Goal: Task Accomplishment & Management: Manage account settings

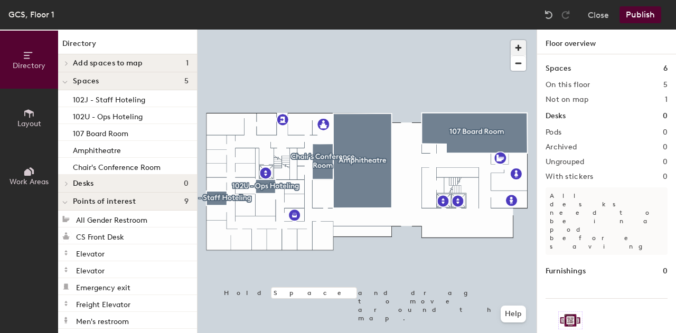
click at [518, 48] on span "button" at bounding box center [518, 47] width 15 height 15
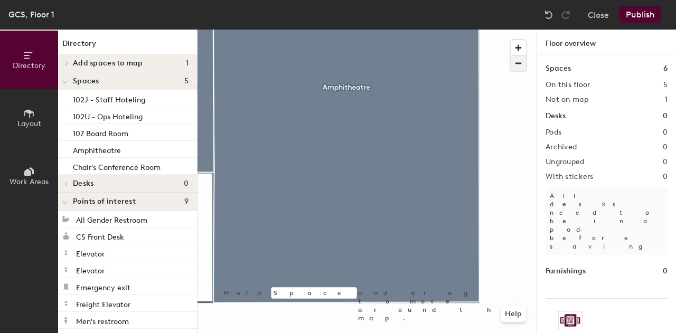
click at [513, 68] on span "button" at bounding box center [518, 63] width 15 height 15
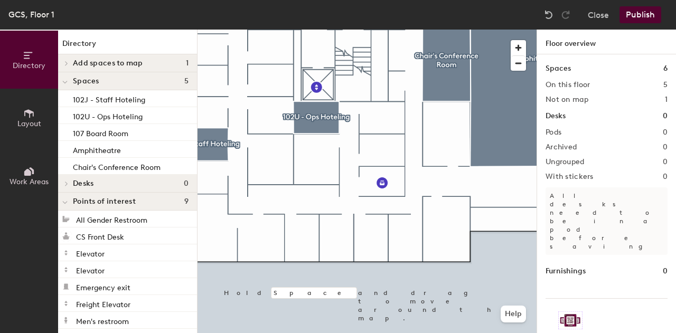
click at [98, 65] on span "Add spaces to map" at bounding box center [108, 63] width 70 height 8
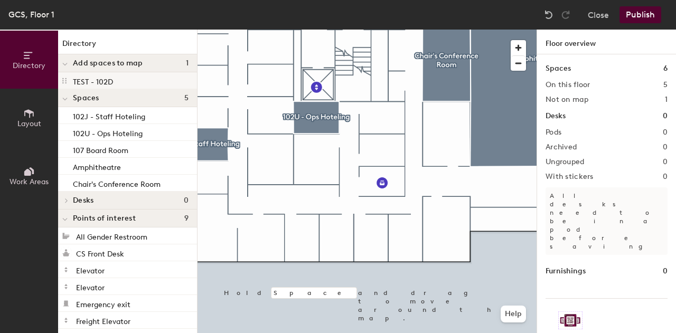
click at [92, 78] on p "TEST - 102D" at bounding box center [93, 80] width 40 height 12
click at [132, 82] on div "TEST - 102D" at bounding box center [127, 80] width 139 height 17
drag, startPoint x: 113, startPoint y: 79, endPoint x: 108, endPoint y: 76, distance: 6.2
click at [108, 76] on div "TEST - 102D" at bounding box center [127, 80] width 139 height 17
click at [38, 118] on button "Layout" at bounding box center [29, 118] width 58 height 58
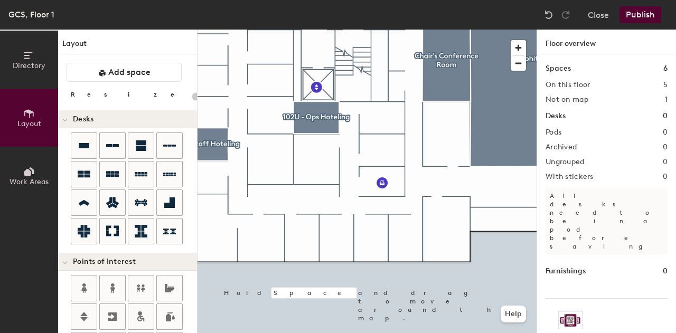
click at [342, 214] on div "Directory Layout Work Areas Layout Add space Resize Desks Points of Interest Fu…" at bounding box center [338, 182] width 676 height 304
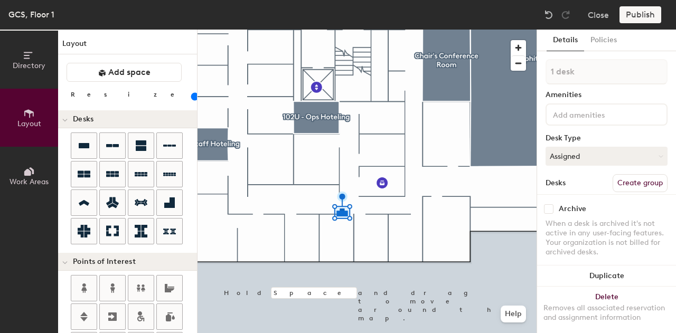
click at [186, 196] on div at bounding box center [134, 190] width 126 height 114
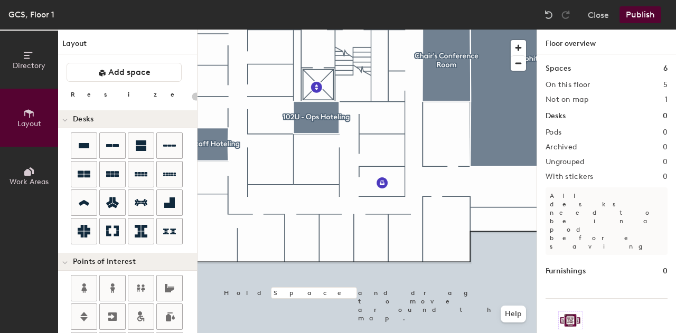
click at [366, 231] on div "Directory Layout Work Areas Layout Add space Resize Desks Points of Interest Fu…" at bounding box center [338, 182] width 676 height 304
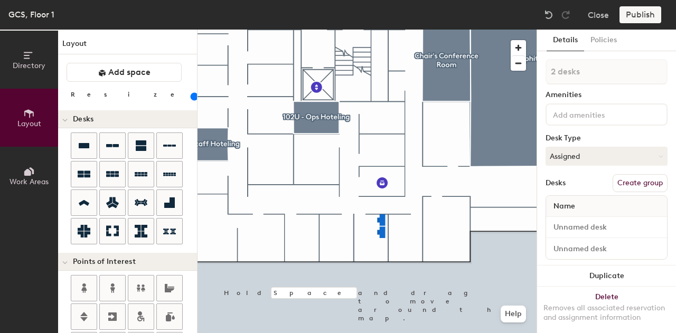
type input "140"
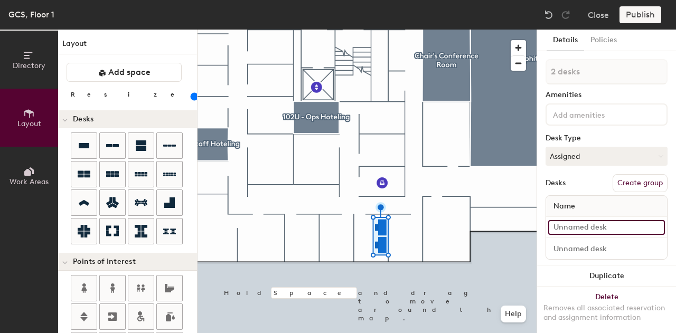
click at [591, 224] on input at bounding box center [606, 227] width 117 height 15
type input "102D-01"
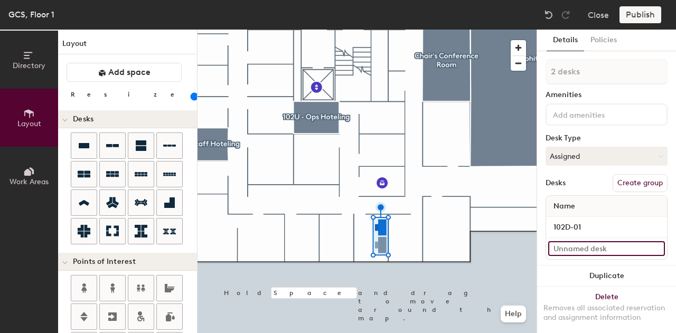
click at [573, 246] on input at bounding box center [606, 248] width 117 height 15
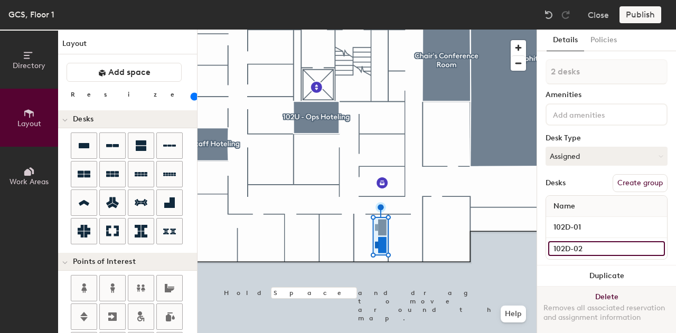
type input "102D-02"
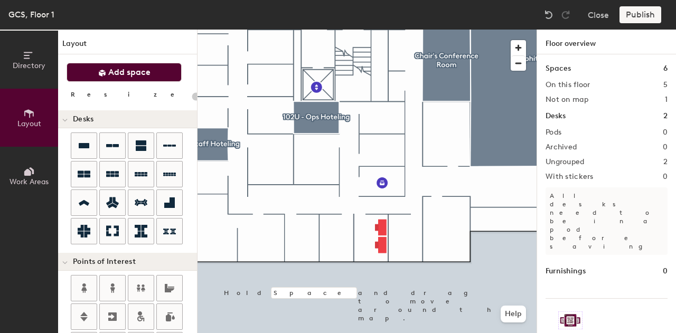
click at [141, 71] on span "Add space" at bounding box center [129, 72] width 42 height 11
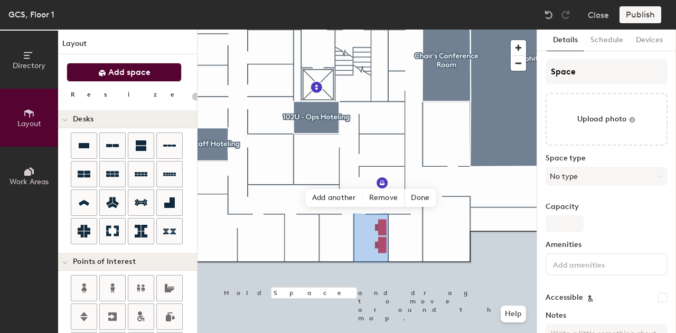
type input "20"
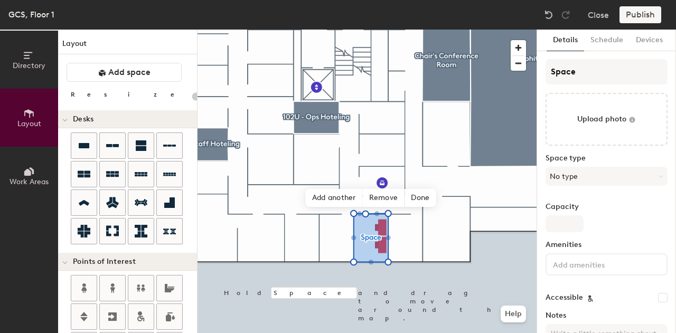
click at [29, 60] on icon at bounding box center [29, 56] width 12 height 12
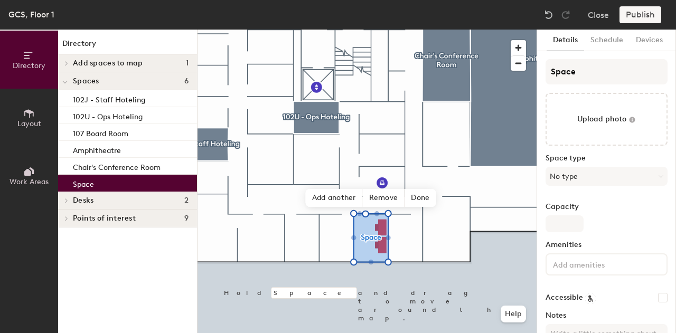
click at [93, 62] on span "Add spaces to map" at bounding box center [108, 63] width 70 height 8
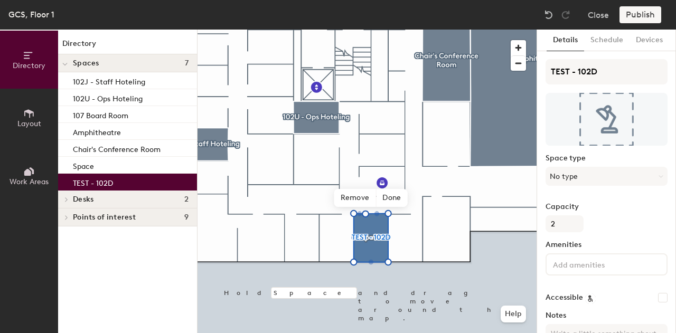
click at [102, 198] on h4 "Desks 2" at bounding box center [131, 199] width 116 height 8
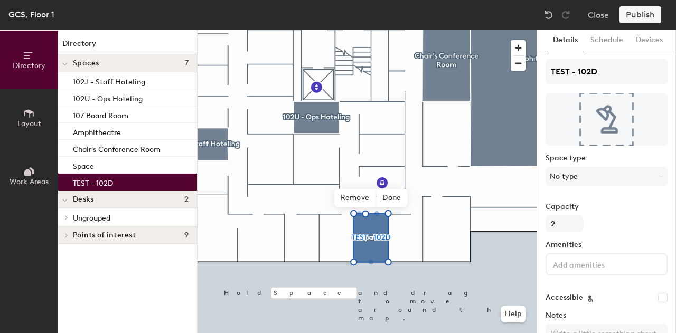
click at [102, 198] on h4 "Desks 2" at bounding box center [131, 199] width 116 height 8
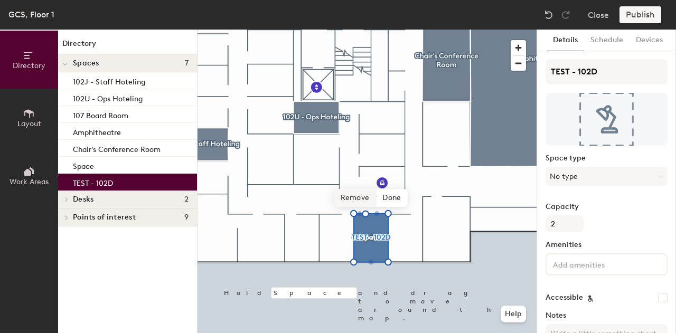
click at [360, 198] on span "Remove" at bounding box center [355, 198] width 42 height 18
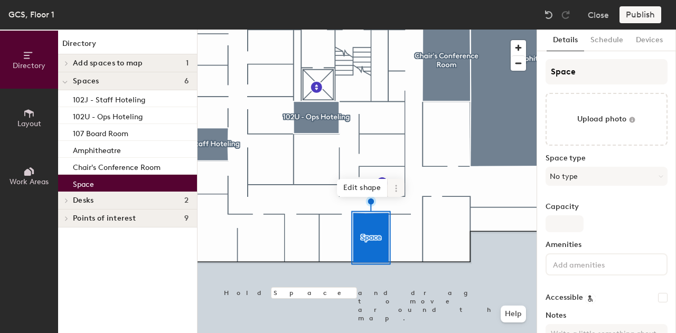
click at [400, 191] on icon at bounding box center [396, 188] width 8 height 8
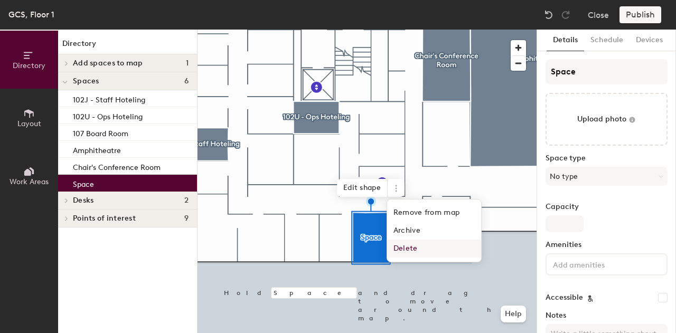
click at [414, 247] on span "Delete" at bounding box center [434, 249] width 94 height 18
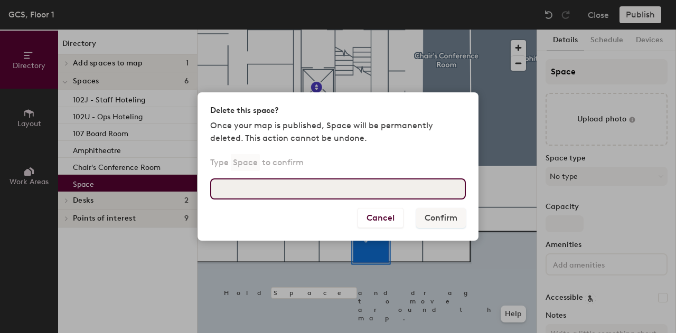
click at [299, 194] on input at bounding box center [338, 189] width 256 height 21
click at [275, 186] on input at bounding box center [338, 189] width 256 height 21
click at [304, 188] on input "Space" at bounding box center [338, 189] width 256 height 21
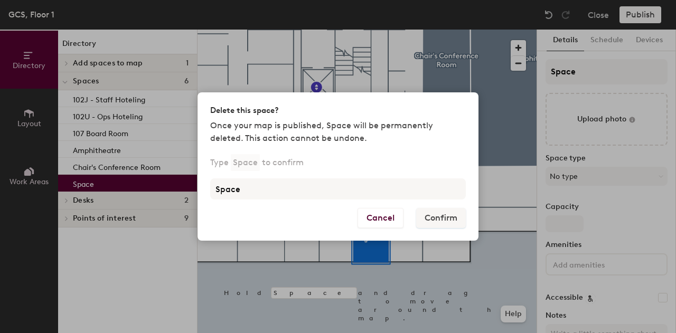
click at [240, 164] on p "Space" at bounding box center [245, 162] width 29 height 17
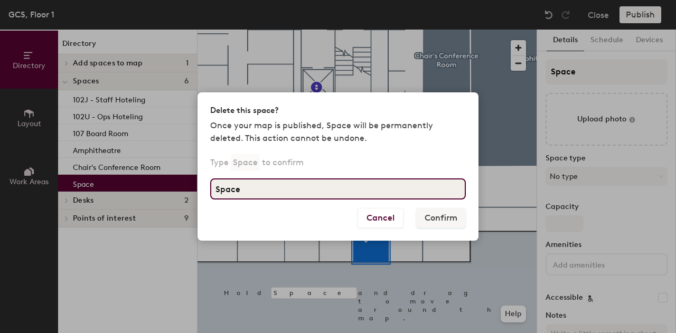
click at [260, 195] on input "Space" at bounding box center [338, 189] width 256 height 21
type input "Space"
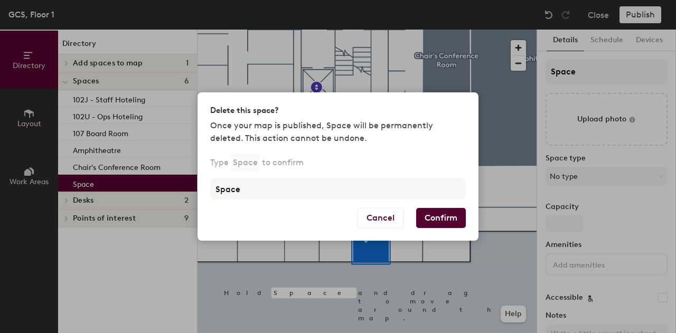
click at [432, 212] on button "Confirm" at bounding box center [441, 218] width 50 height 20
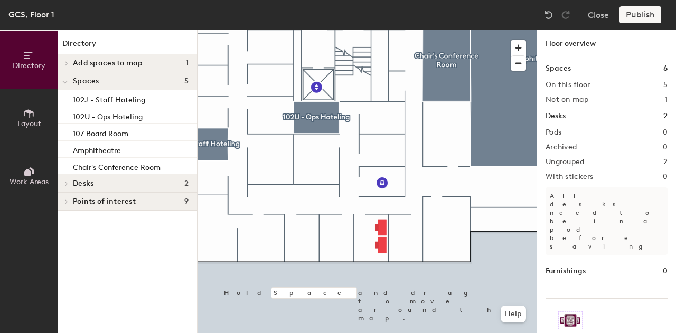
scroll to position [21, 0]
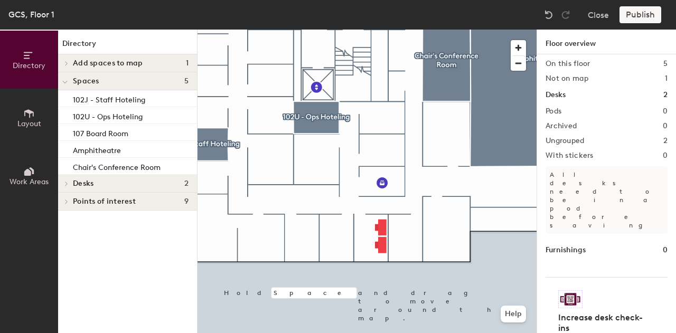
click at [100, 181] on h4 "Desks 2" at bounding box center [131, 184] width 116 height 8
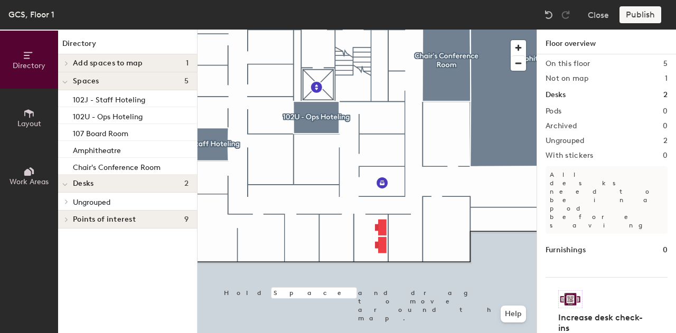
click at [104, 200] on span "Ungrouped" at bounding box center [92, 202] width 38 height 9
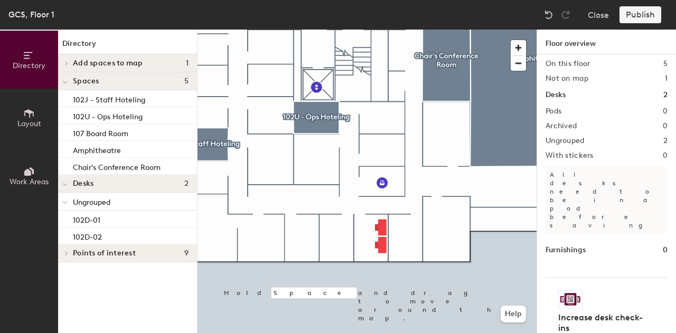
click at [23, 114] on button "Layout" at bounding box center [29, 118] width 58 height 58
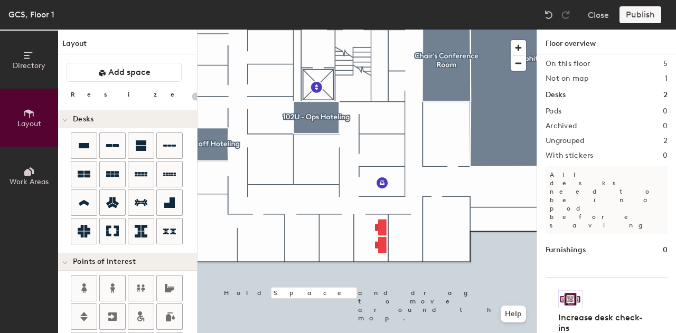
click at [26, 183] on span "Work Areas" at bounding box center [29, 181] width 39 height 9
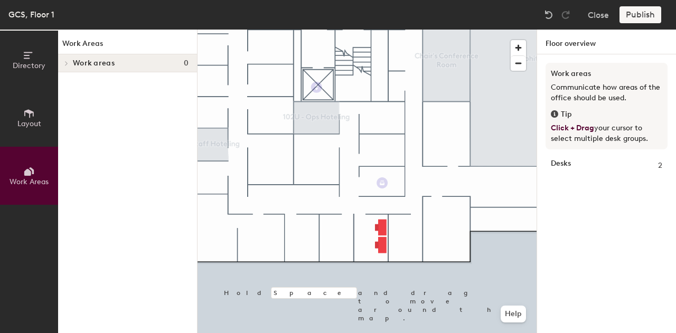
click at [27, 111] on icon at bounding box center [29, 113] width 10 height 8
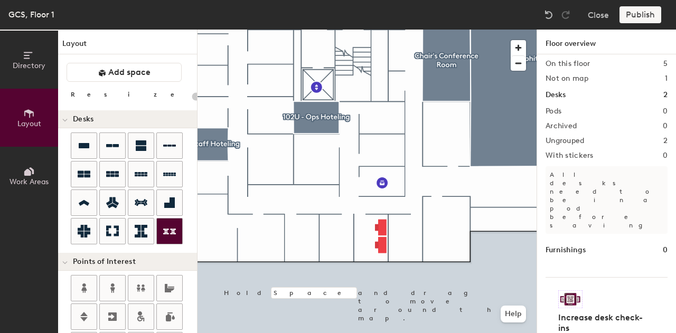
click at [0, 89] on button "Layout" at bounding box center [29, 118] width 58 height 58
click at [577, 182] on p "All desks need to be in a pod before saving" at bounding box center [607, 200] width 122 height 68
click at [580, 174] on p "All desks need to be in a pod before saving" at bounding box center [607, 200] width 122 height 68
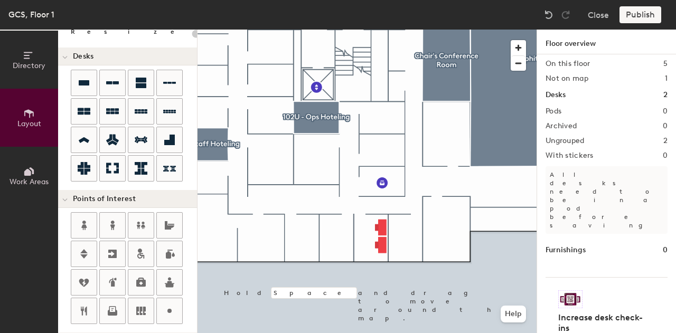
scroll to position [0, 0]
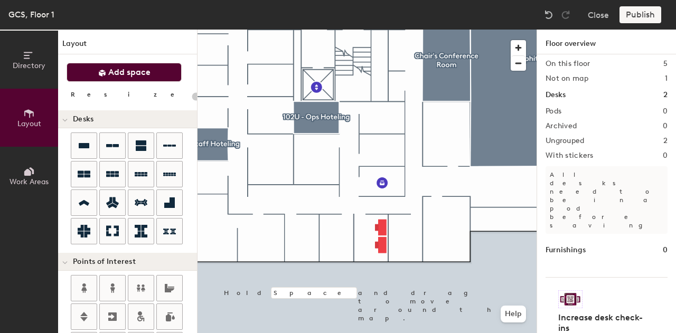
click at [147, 76] on span "Add space" at bounding box center [129, 72] width 42 height 11
click at [108, 67] on span "Add space" at bounding box center [129, 72] width 42 height 11
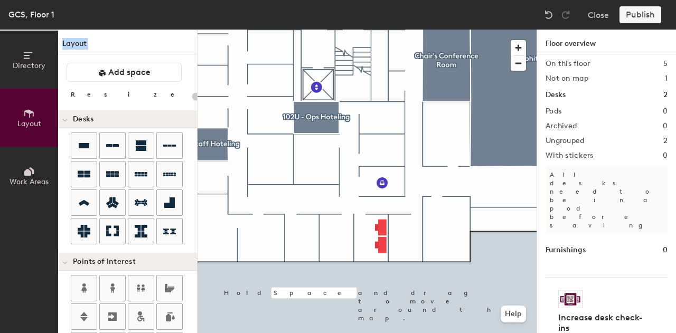
drag, startPoint x: 87, startPoint y: 58, endPoint x: 34, endPoint y: 128, distance: 87.9
click at [34, 128] on div "Directory Layout Work Areas Layout Add space Resize Desks Points of Interest Fu…" at bounding box center [99, 182] width 198 height 304
click at [21, 65] on span "Directory" at bounding box center [29, 65] width 33 height 9
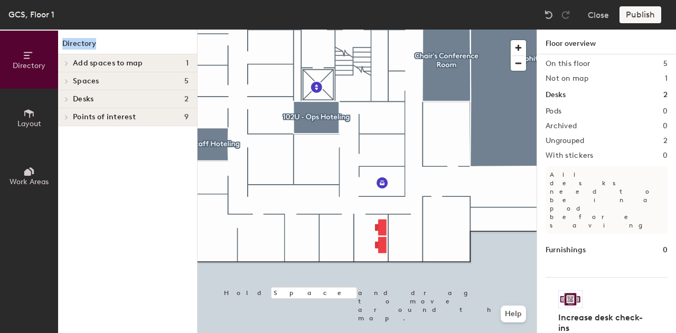
click at [98, 95] on h4 "Desks 2" at bounding box center [131, 99] width 116 height 8
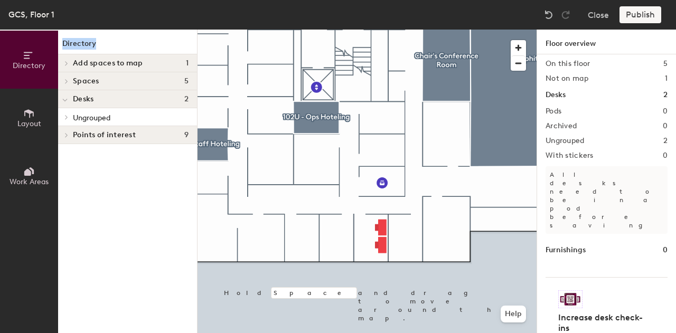
click at [110, 123] on p "Ungrouped" at bounding box center [131, 117] width 116 height 14
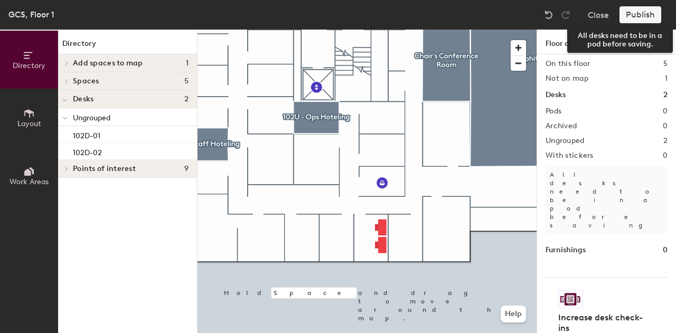
click at [635, 11] on div "Publish" at bounding box center [644, 14] width 48 height 17
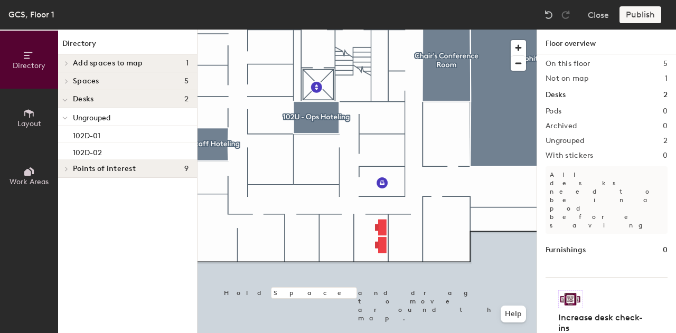
click at [605, 39] on h1 "Floor overview" at bounding box center [606, 42] width 139 height 25
click at [31, 180] on span "Work Areas" at bounding box center [29, 181] width 39 height 9
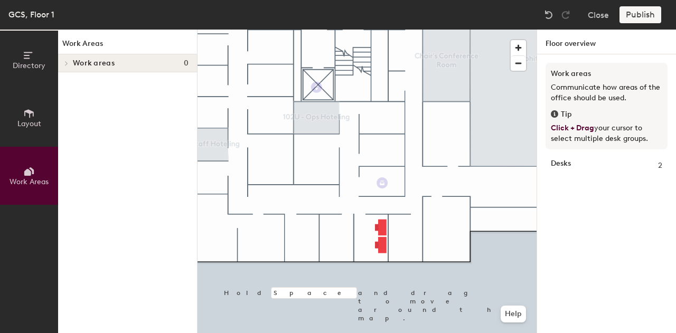
click at [35, 121] on span "Layout" at bounding box center [29, 123] width 24 height 9
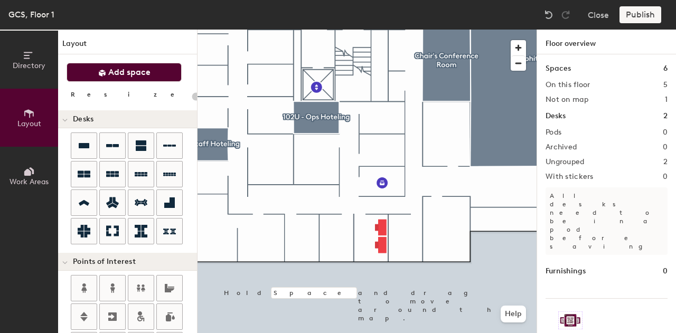
drag, startPoint x: 35, startPoint y: 121, endPoint x: 111, endPoint y: 68, distance: 92.5
click at [111, 68] on div "Directory Layout Work Areas Layout Add space Resize Desks Points of Interest Fu…" at bounding box center [99, 182] width 198 height 304
click at [136, 73] on span "Add space" at bounding box center [129, 72] width 42 height 11
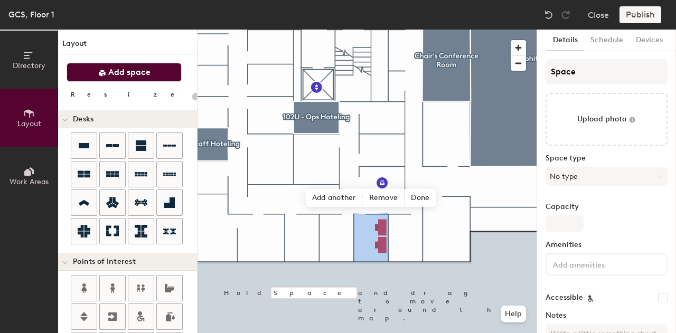
type input "20"
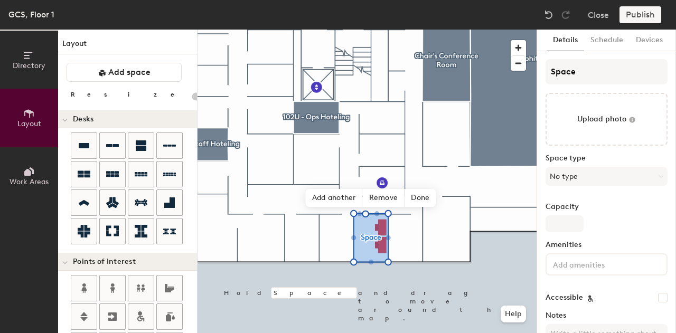
click at [14, 53] on button "Directory" at bounding box center [29, 60] width 58 height 58
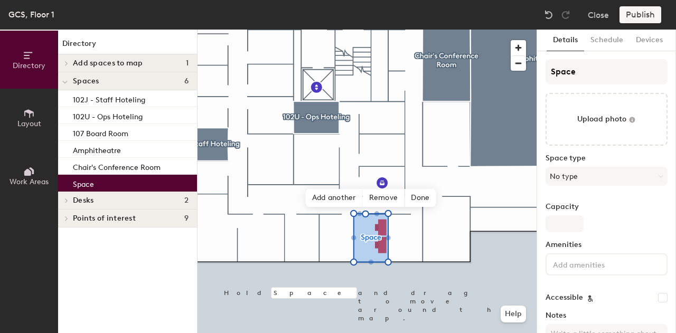
click at [140, 65] on span "Add spaces to map" at bounding box center [108, 63] width 70 height 8
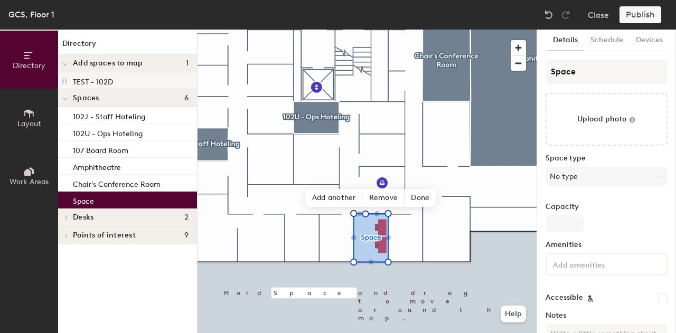
click at [125, 79] on div "TEST - 102D" at bounding box center [127, 80] width 139 height 17
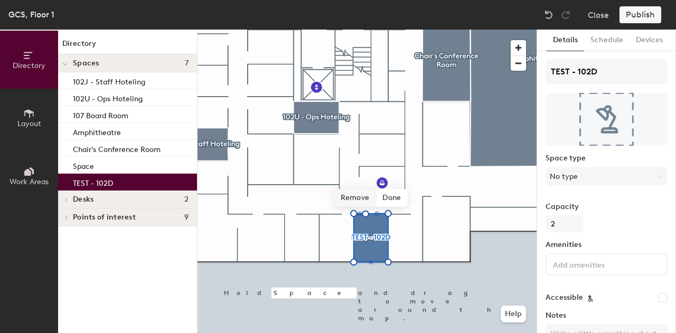
click at [352, 196] on span "Remove" at bounding box center [355, 198] width 42 height 18
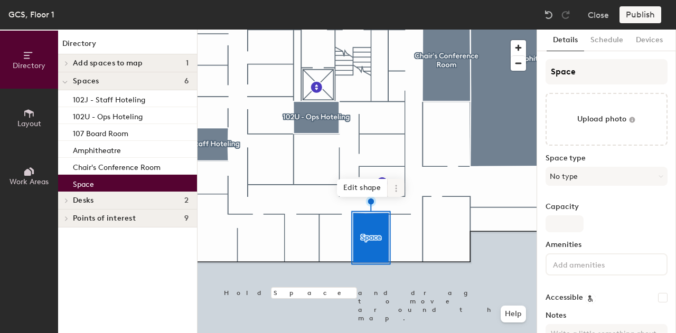
click at [390, 185] on span at bounding box center [396, 188] width 17 height 18
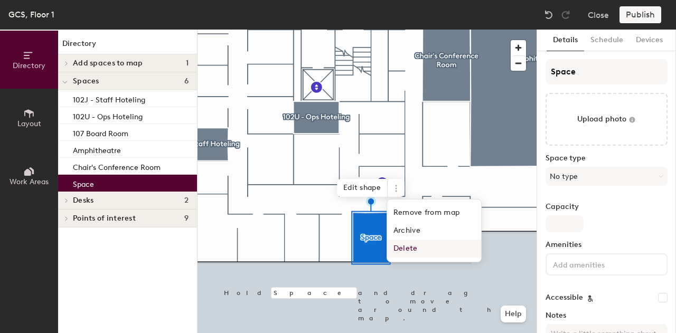
click at [428, 255] on span "Delete" at bounding box center [434, 249] width 94 height 18
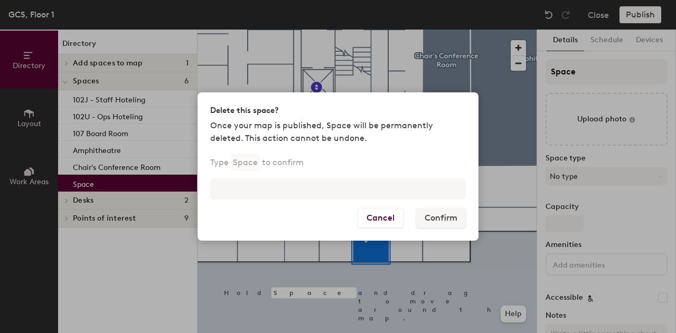
click at [337, 177] on div "Type Space to confirm" at bounding box center [338, 182] width 281 height 51
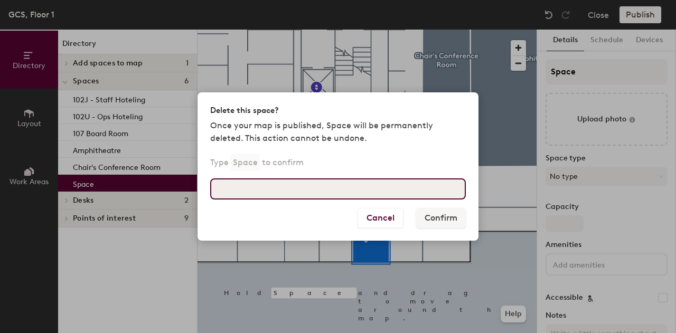
click at [333, 190] on input at bounding box center [338, 189] width 256 height 21
type input "Space"
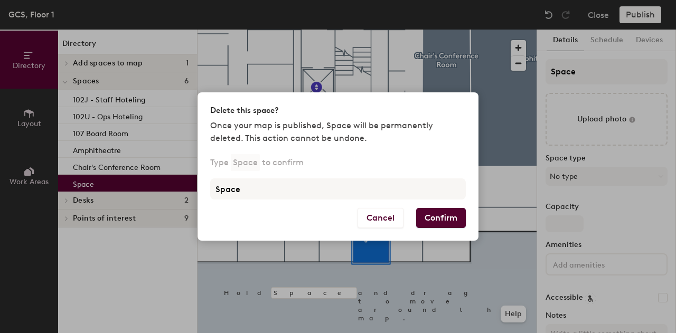
click at [455, 217] on button "Confirm" at bounding box center [441, 218] width 50 height 20
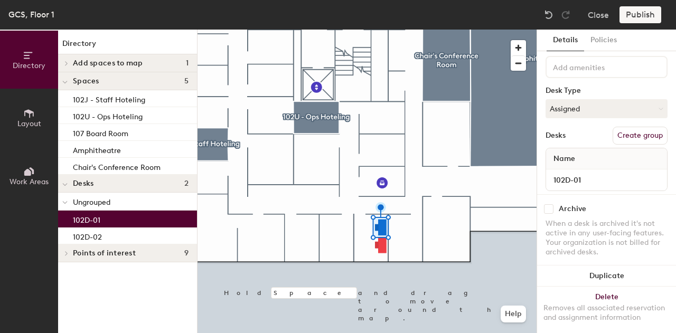
scroll to position [68, 0]
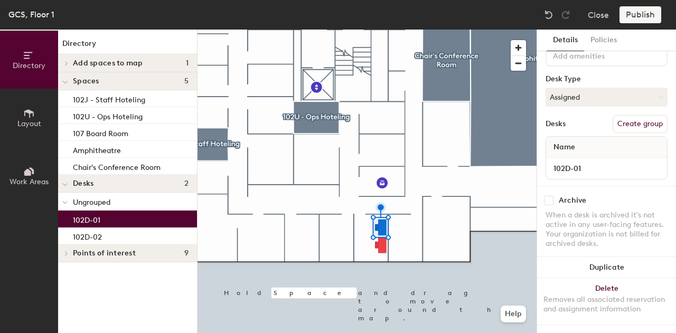
click at [634, 118] on button "Create group" at bounding box center [640, 124] width 55 height 18
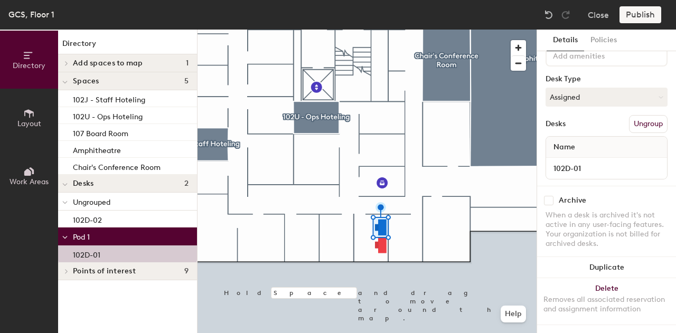
scroll to position [0, 0]
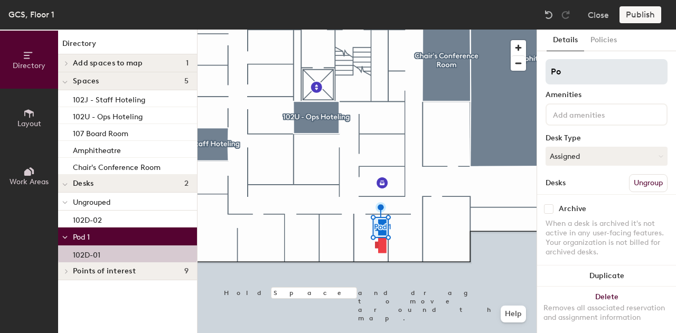
type input "P"
type input "!"
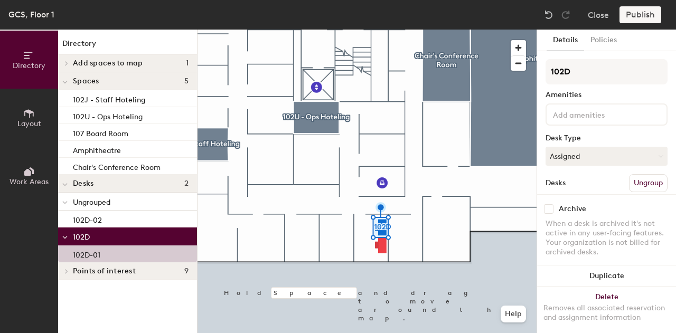
type input "102D"
click at [618, 96] on div "Amenities" at bounding box center [607, 95] width 122 height 8
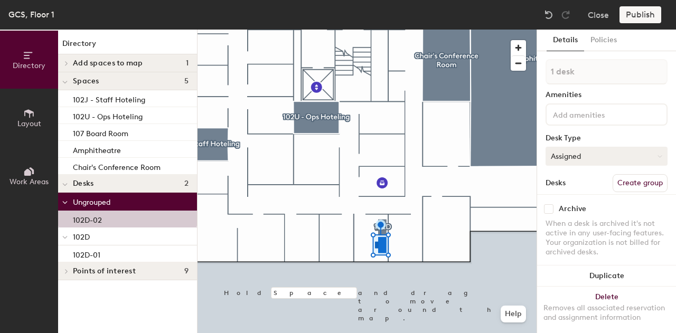
scroll to position [68, 0]
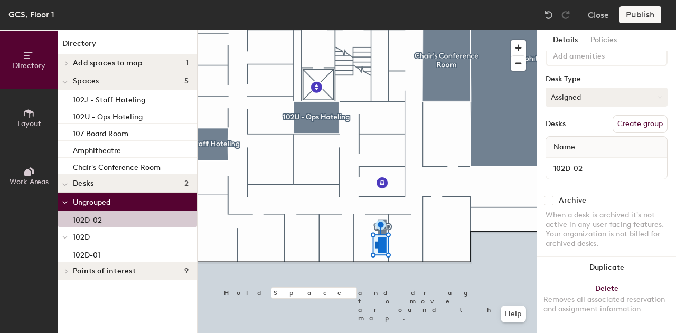
click at [578, 92] on button "Assigned" at bounding box center [607, 97] width 122 height 19
click at [613, 75] on div "Desk Type" at bounding box center [607, 79] width 122 height 8
click at [616, 120] on button "Create group" at bounding box center [640, 124] width 55 height 18
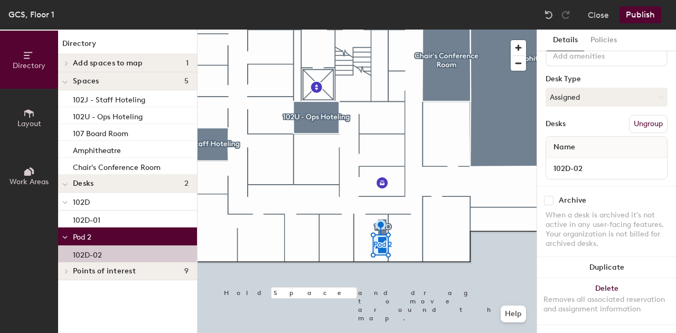
scroll to position [67, 0]
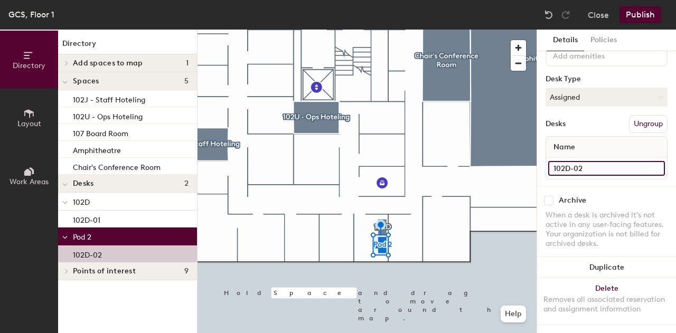
click at [574, 161] on input "102D-02" at bounding box center [606, 168] width 117 height 15
click at [618, 161] on input "102D-02" at bounding box center [606, 168] width 117 height 15
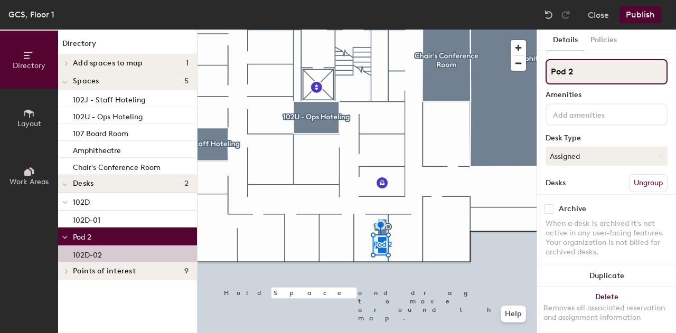
click at [581, 79] on input "Pod 2" at bounding box center [607, 71] width 122 height 25
type input "1"
click at [586, 71] on input "102D" at bounding box center [607, 71] width 122 height 25
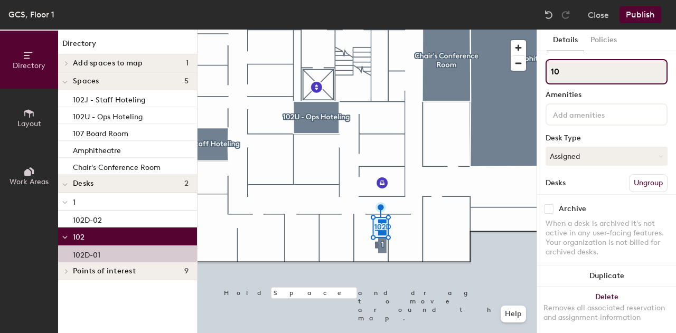
type input "1"
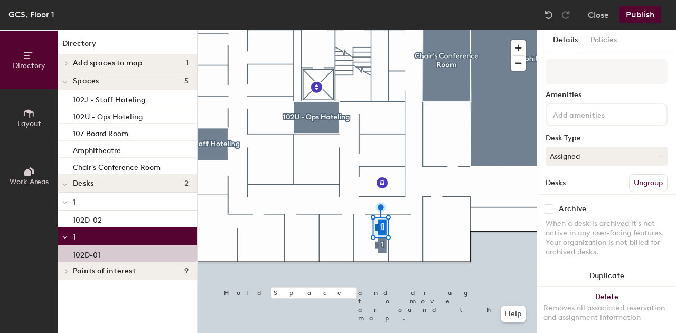
click at [629, 184] on button "Ungroup" at bounding box center [648, 183] width 39 height 18
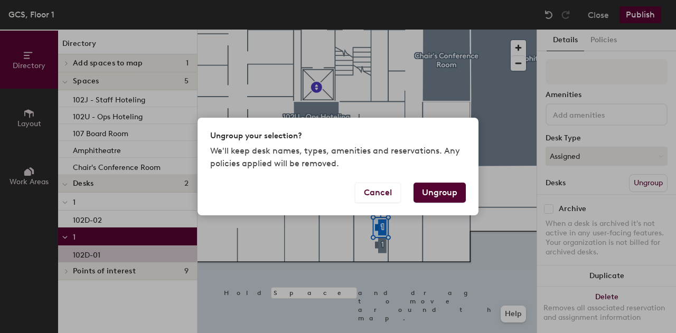
click at [424, 198] on button "Ungroup" at bounding box center [440, 193] width 52 height 20
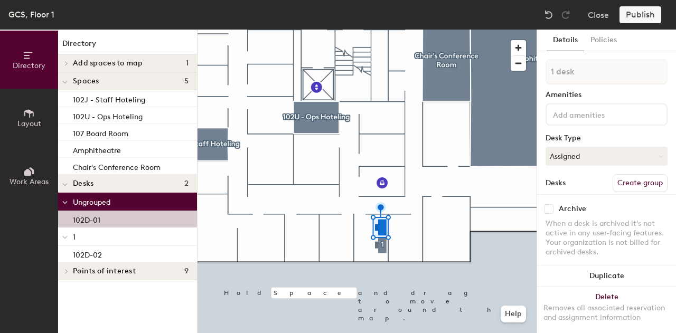
scroll to position [68, 0]
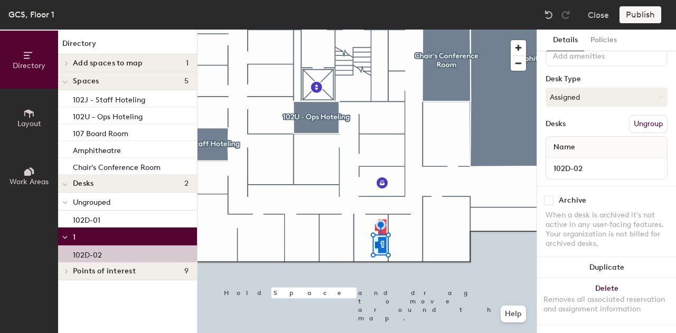
click at [645, 115] on button "Ungroup" at bounding box center [648, 124] width 39 height 18
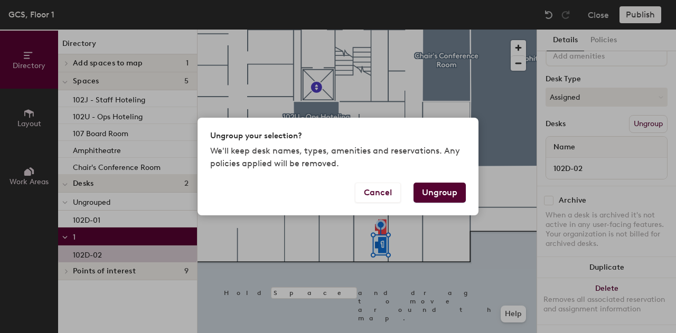
click at [455, 192] on button "Ungroup" at bounding box center [440, 193] width 52 height 20
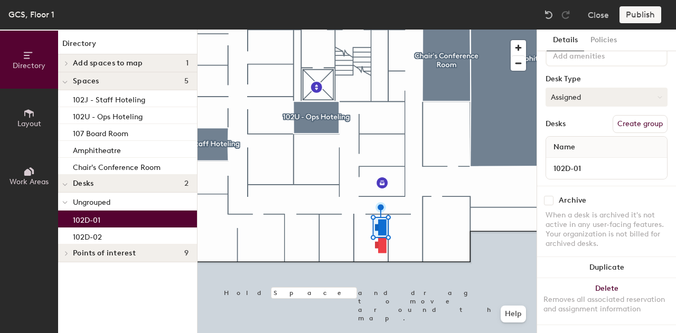
click at [586, 90] on button "Assigned" at bounding box center [607, 97] width 122 height 19
click at [588, 154] on div "Hoteled" at bounding box center [599, 162] width 106 height 16
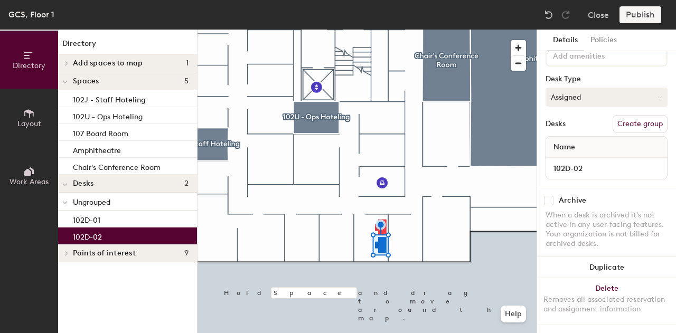
click at [586, 88] on button "Assigned" at bounding box center [607, 97] width 122 height 19
click at [573, 154] on div "Hoteled" at bounding box center [599, 162] width 106 height 16
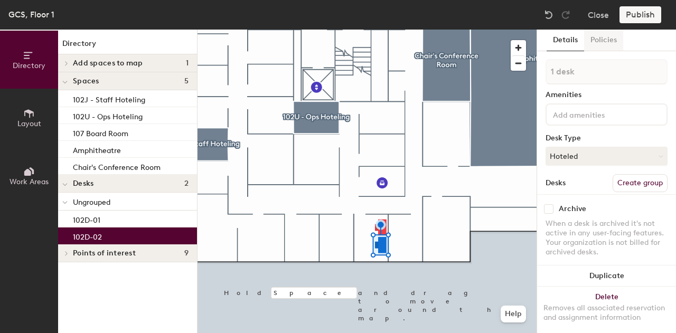
click at [603, 38] on button "Policies" at bounding box center [603, 41] width 39 height 22
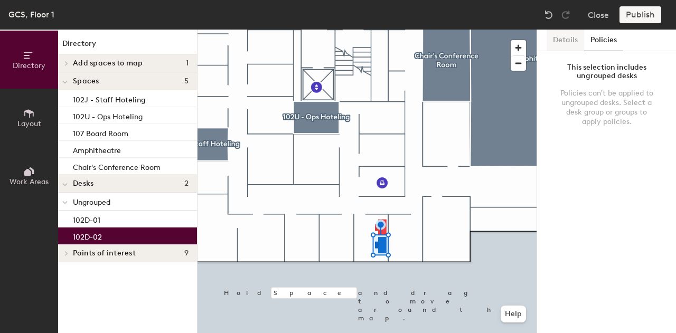
click at [552, 44] on button "Details" at bounding box center [566, 41] width 38 height 22
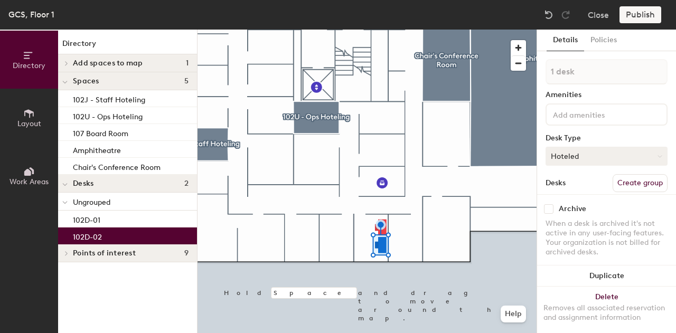
scroll to position [68, 0]
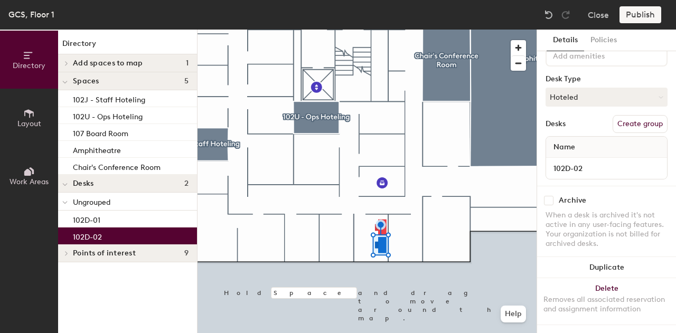
click at [620, 115] on button "Create group" at bounding box center [640, 124] width 55 height 18
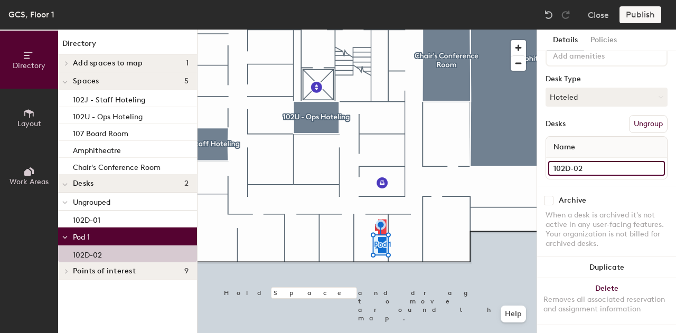
click at [647, 161] on input "102D-02" at bounding box center [606, 168] width 117 height 15
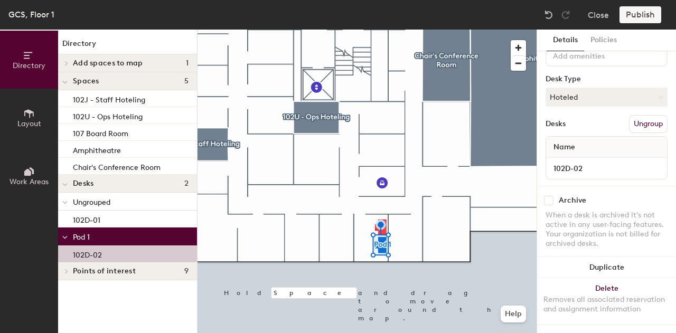
click at [588, 115] on div "Desks Ungroup" at bounding box center [607, 124] width 122 height 18
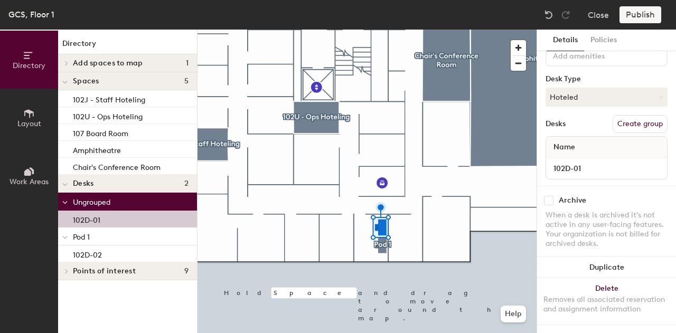
click at [91, 239] on p "Pod 1" at bounding box center [131, 237] width 116 height 14
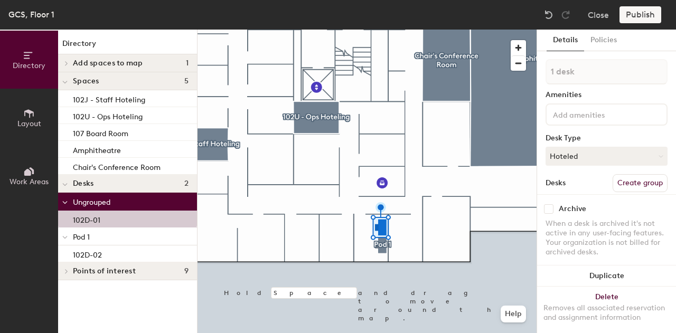
scroll to position [0, 0]
drag, startPoint x: 98, startPoint y: 222, endPoint x: 124, endPoint y: 255, distance: 41.4
click at [124, 255] on div "Ungrouped 102D-01 Pod 1 102D-02" at bounding box center [127, 228] width 139 height 70
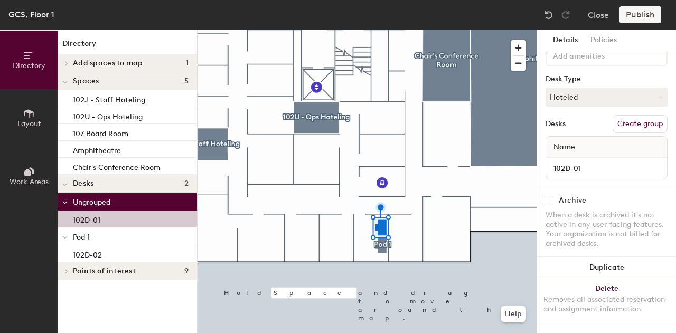
click at [638, 118] on button "Create group" at bounding box center [640, 124] width 55 height 18
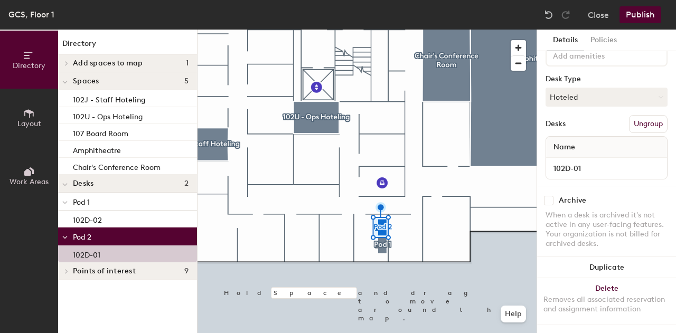
click at [640, 115] on button "Ungroup" at bounding box center [648, 124] width 39 height 18
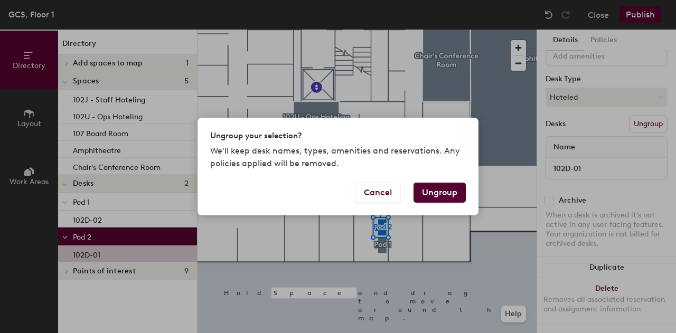
click at [433, 188] on button "Ungroup" at bounding box center [440, 193] width 52 height 20
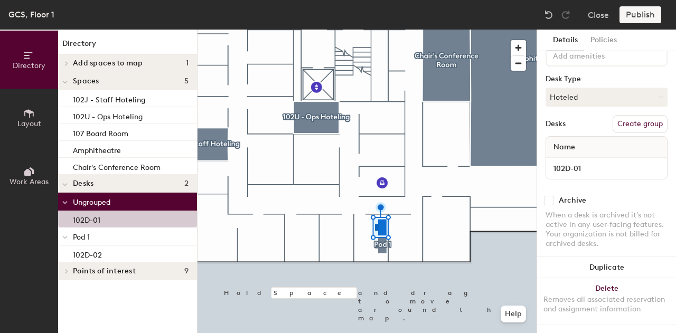
scroll to position [67, 0]
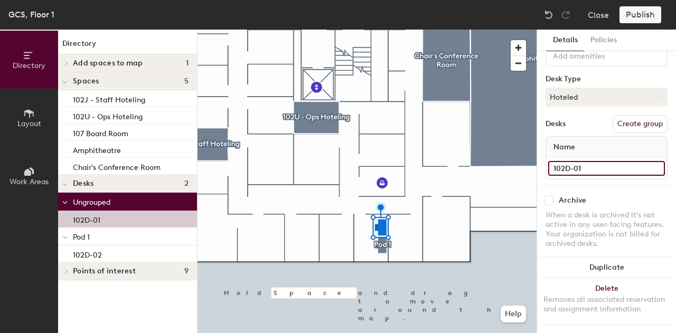
click at [574, 162] on input "102D-01" at bounding box center [606, 168] width 117 height 15
click at [631, 162] on input "102D-01" at bounding box center [606, 168] width 117 height 15
click at [647, 161] on input "102D-01" at bounding box center [606, 168] width 117 height 15
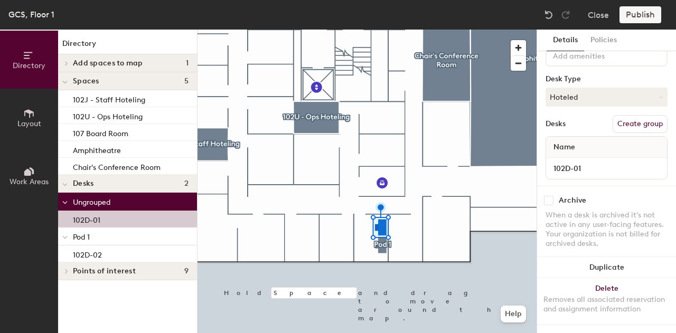
click at [581, 137] on div "Name" at bounding box center [606, 147] width 121 height 21
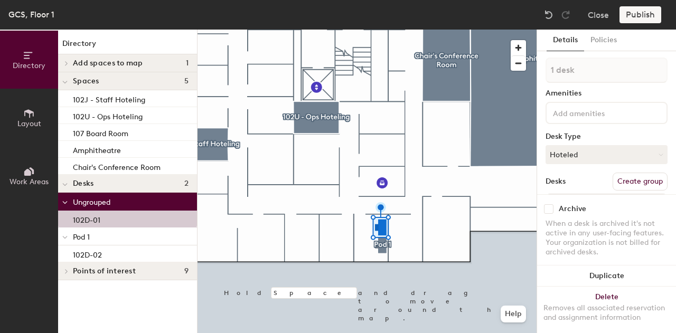
scroll to position [0, 0]
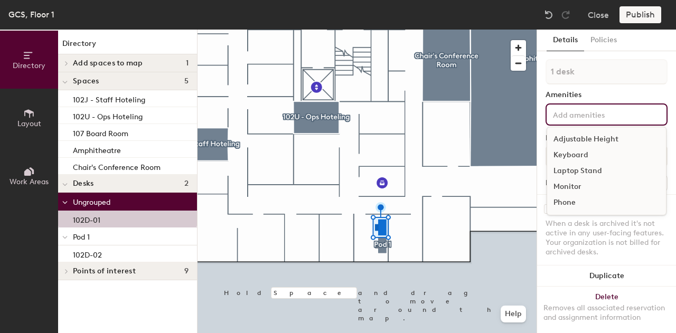
click at [586, 118] on input at bounding box center [598, 114] width 95 height 13
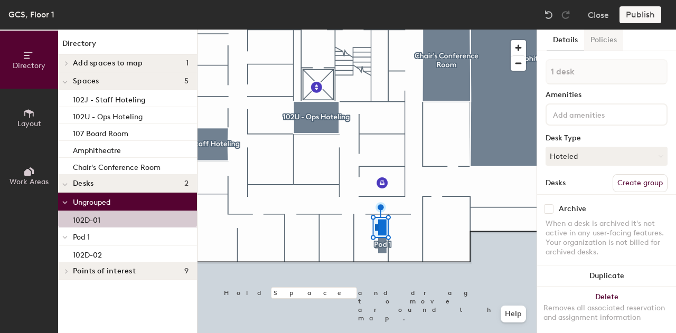
click at [608, 42] on button "Policies" at bounding box center [603, 41] width 39 height 22
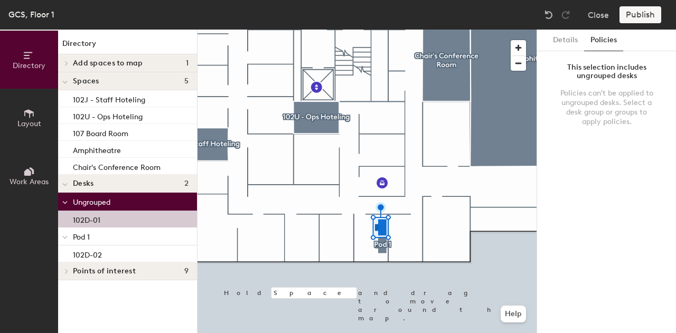
click at [546, 42] on div "Details Policies" at bounding box center [606, 41] width 139 height 22
click at [560, 42] on button "Details" at bounding box center [566, 41] width 38 height 22
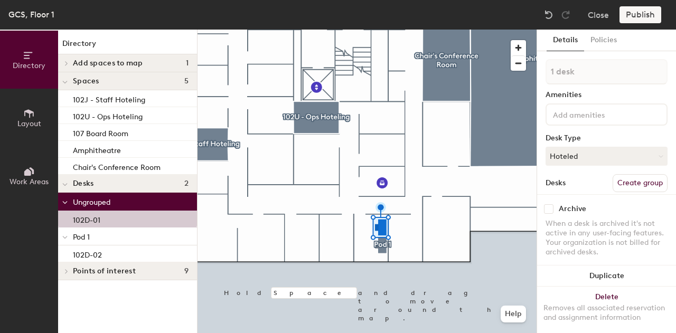
click at [381, 30] on div at bounding box center [367, 30] width 339 height 0
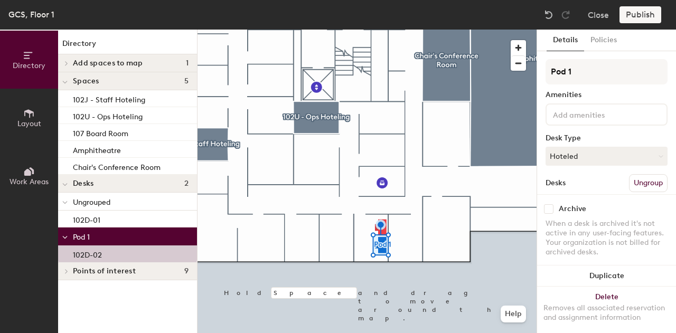
click at [88, 236] on span "Pod 1" at bounding box center [81, 237] width 17 height 9
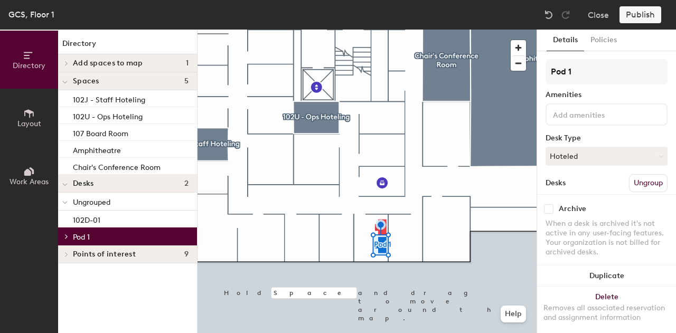
click at [88, 236] on span "Pod 1" at bounding box center [81, 237] width 17 height 9
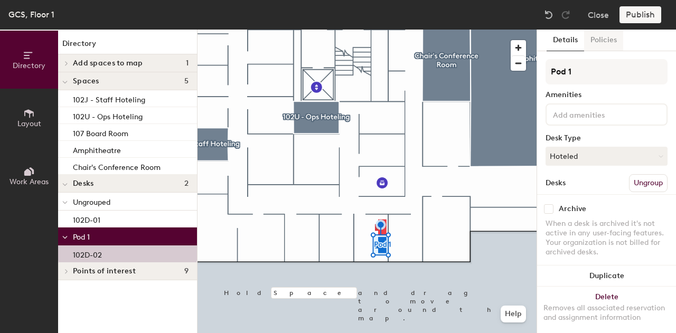
click at [595, 38] on button "Policies" at bounding box center [603, 41] width 39 height 22
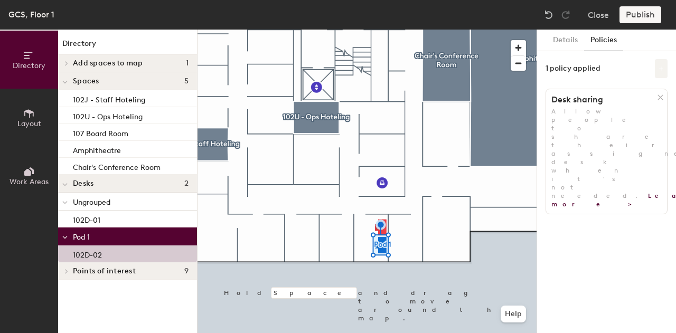
click at [657, 69] on button at bounding box center [661, 68] width 13 height 19
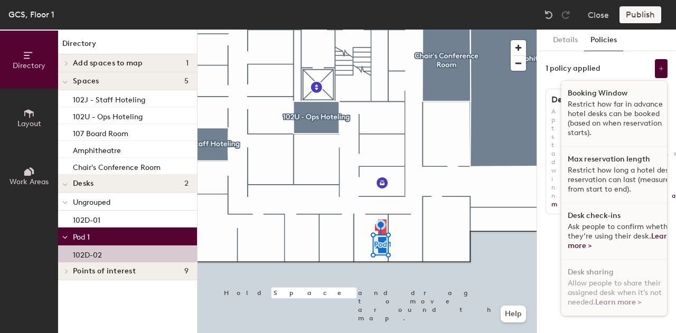
scroll to position [1, 0]
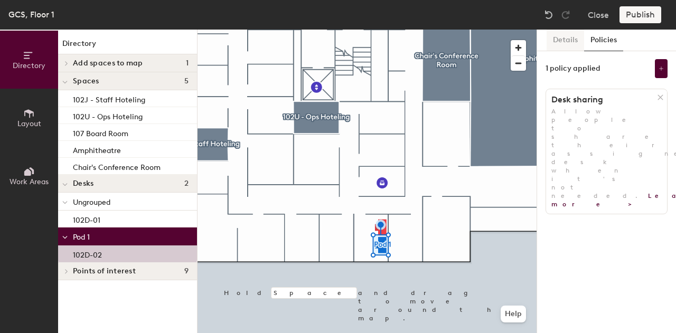
click at [561, 44] on button "Details" at bounding box center [566, 41] width 38 height 22
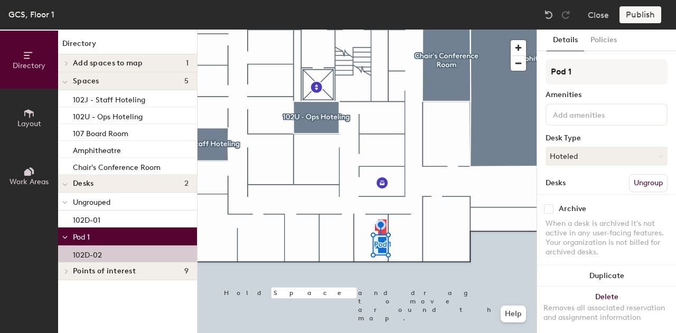
drag, startPoint x: 561, startPoint y: 44, endPoint x: 564, endPoint y: 116, distance: 71.9
click at [564, 116] on div "Details Policies Pod 1 Amenities Desk Type Hoteled Desks Ungroup Name 102D-02 A…" at bounding box center [606, 182] width 139 height 304
click at [600, 40] on button "Policies" at bounding box center [603, 41] width 39 height 22
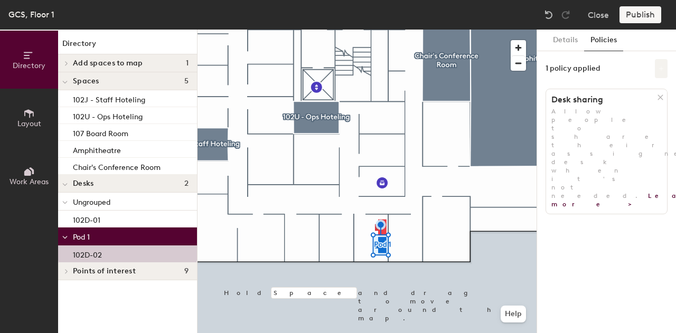
click at [660, 69] on icon at bounding box center [661, 68] width 5 height 5
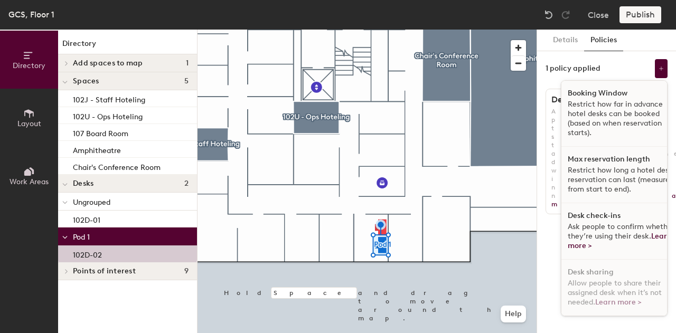
click at [605, 124] on p "Restrict how far in advance hotel desks can be booked (based on when reservatio…" at bounding box center [622, 119] width 109 height 38
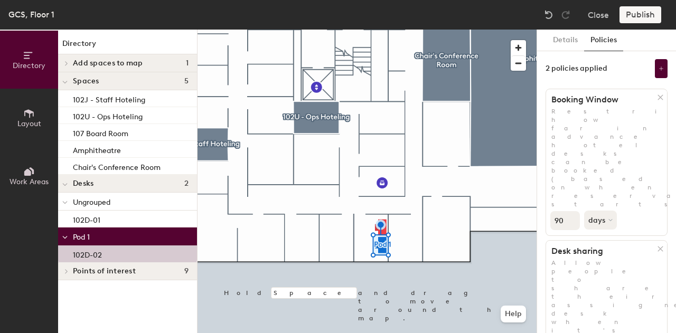
click at [387, 30] on div at bounding box center [367, 30] width 339 height 0
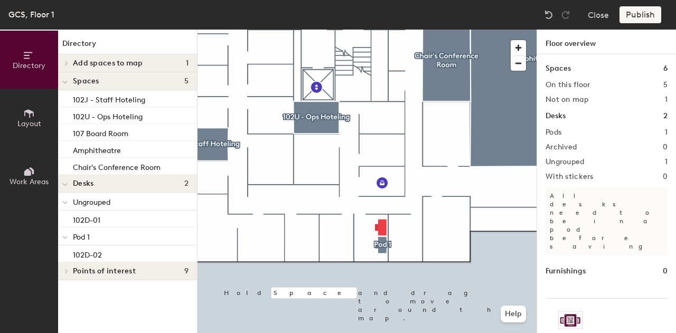
click at [559, 123] on div "Spaces 6 On this floor 5 Not on map 1 Desks 2 Pods 1 Archived 0 Ungrouped 1 Wit…" at bounding box center [606, 206] width 139 height 304
click at [106, 194] on div "Ungrouped" at bounding box center [127, 202] width 139 height 18
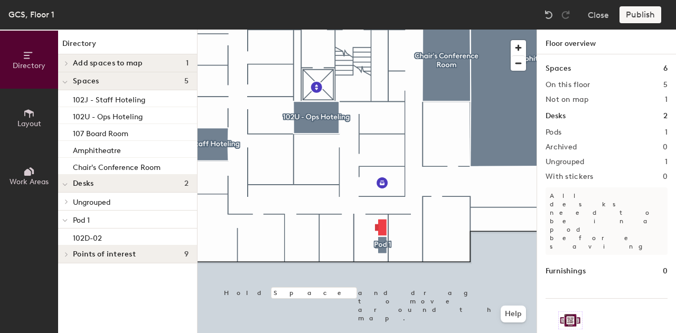
click at [106, 201] on span "Ungrouped" at bounding box center [92, 202] width 38 height 9
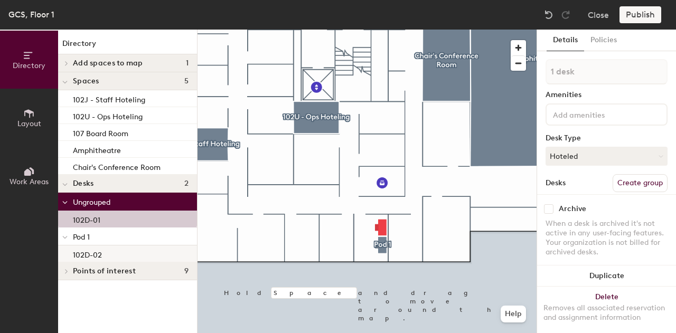
drag, startPoint x: 94, startPoint y: 219, endPoint x: 118, endPoint y: 249, distance: 38.7
click at [118, 249] on div "Ungrouped 102D-01 Pod 1 102D-02" at bounding box center [127, 228] width 139 height 70
click at [111, 216] on div "102D-01" at bounding box center [127, 219] width 139 height 17
click at [105, 232] on p "Pod 1" at bounding box center [131, 237] width 116 height 14
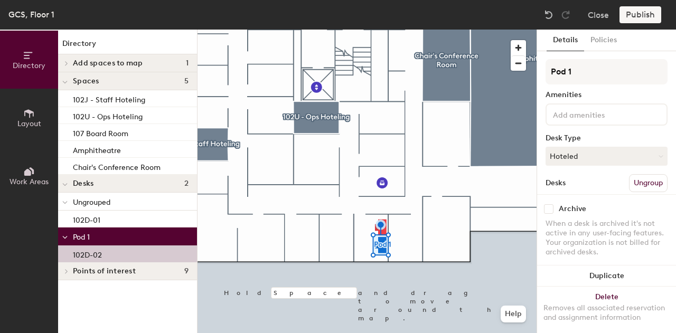
drag, startPoint x: 105, startPoint y: 232, endPoint x: 106, endPoint y: 250, distance: 17.5
click at [106, 250] on div "Ungrouped 102D-01 Pod 1 102D-02" at bounding box center [127, 228] width 139 height 70
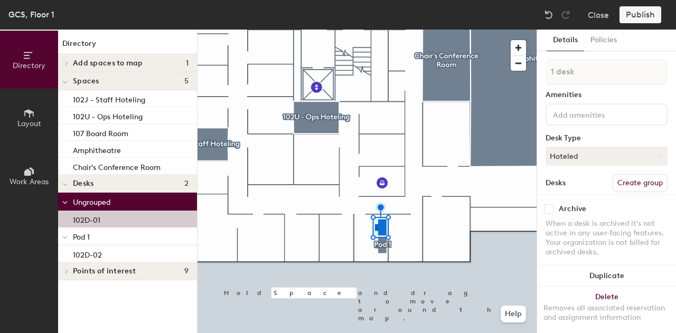
click at [585, 51] on div "Details Policies 1 desk Amenities Desk Type Hoteled Desks Create group Name 102…" at bounding box center [606, 182] width 139 height 304
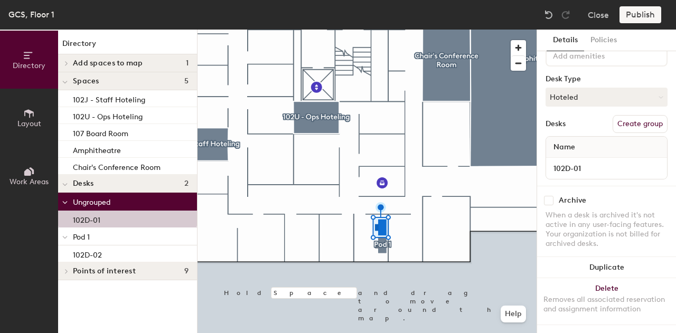
scroll to position [68, 0]
click at [625, 116] on button "Create group" at bounding box center [640, 124] width 55 height 18
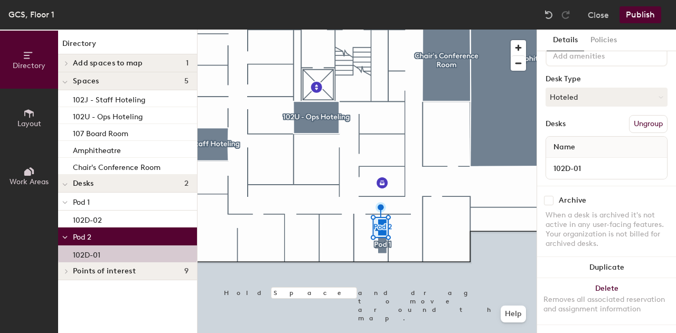
click at [645, 119] on button "Ungroup" at bounding box center [648, 124] width 39 height 18
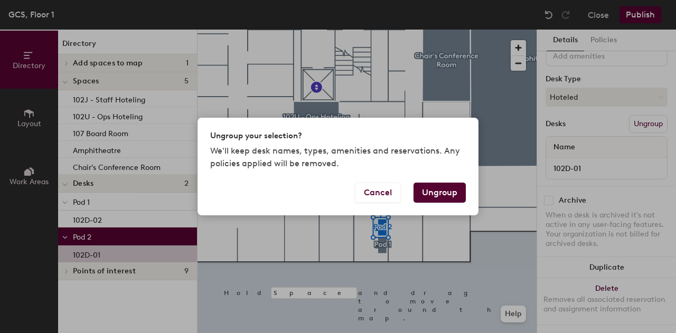
click at [454, 192] on button "Ungroup" at bounding box center [440, 193] width 52 height 20
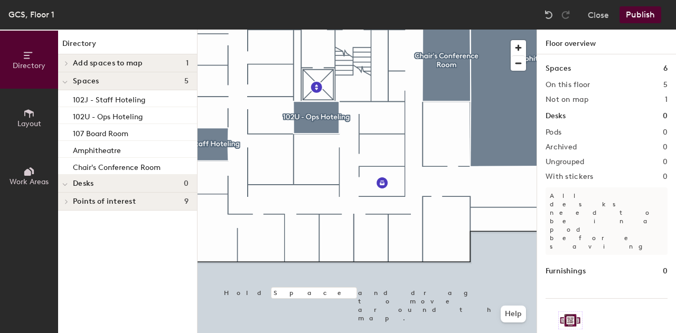
click at [13, 119] on button "Layout" at bounding box center [29, 118] width 58 height 58
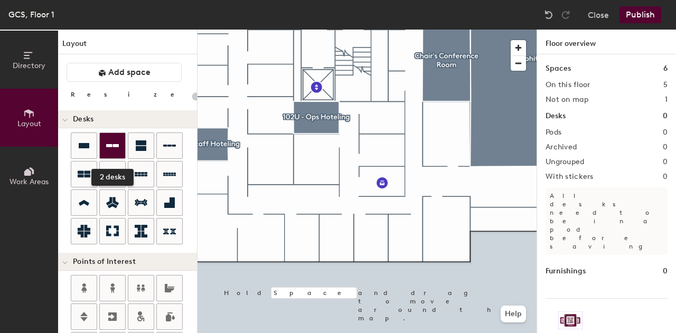
drag, startPoint x: 62, startPoint y: 144, endPoint x: 111, endPoint y: 151, distance: 49.6
click at [111, 151] on div "2 desks" at bounding box center [127, 190] width 139 height 114
click at [371, 240] on div "Directory Layout Work Areas Layout Add space Resize Desks Points of Interest Fu…" at bounding box center [338, 182] width 676 height 304
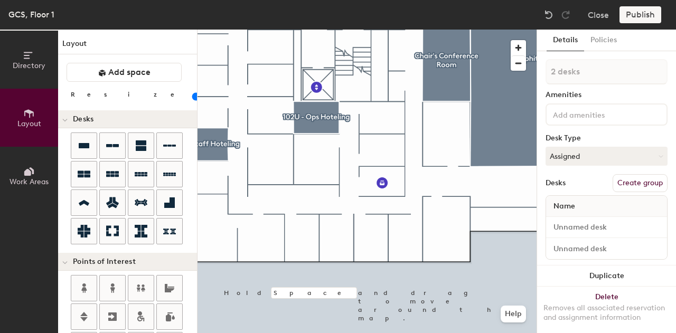
type input "100"
click at [625, 180] on button "Create group" at bounding box center [640, 183] width 55 height 18
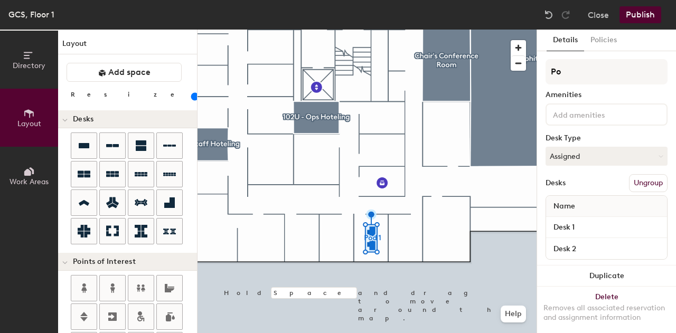
type input "P"
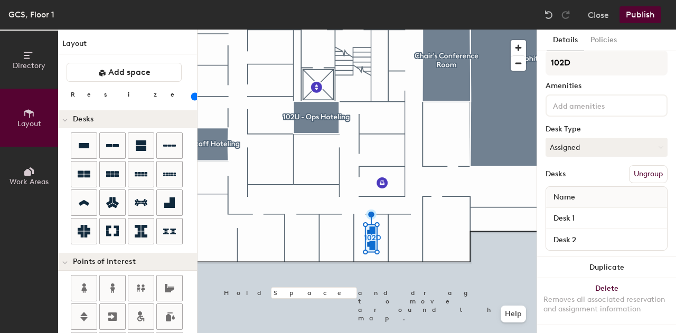
scroll to position [0, 0]
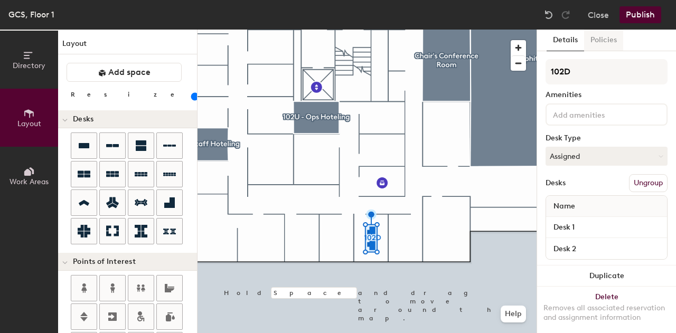
type input "102D"
click at [609, 35] on button "Policies" at bounding box center [603, 41] width 39 height 22
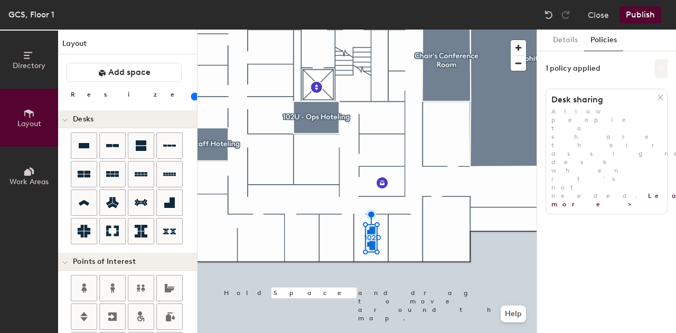
click at [659, 65] on button at bounding box center [661, 68] width 13 height 19
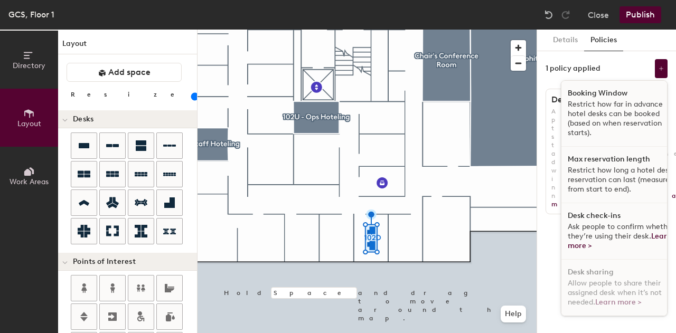
click at [574, 121] on p "Restrict how far in advance hotel desks can be booked (based on when reservatio…" at bounding box center [622, 119] width 109 height 38
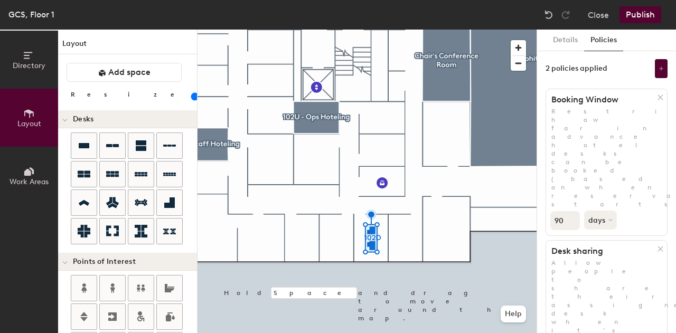
click at [639, 16] on button "Publish" at bounding box center [641, 14] width 42 height 17
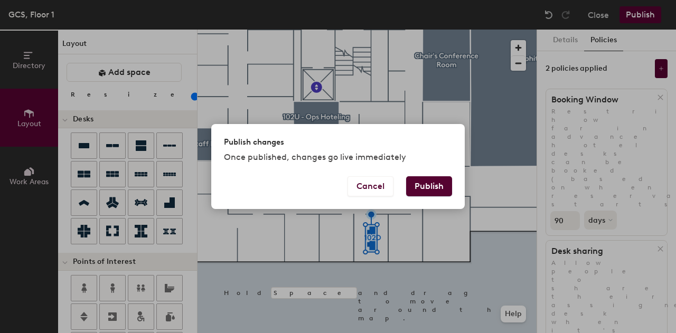
click at [435, 182] on button "Publish" at bounding box center [429, 186] width 46 height 20
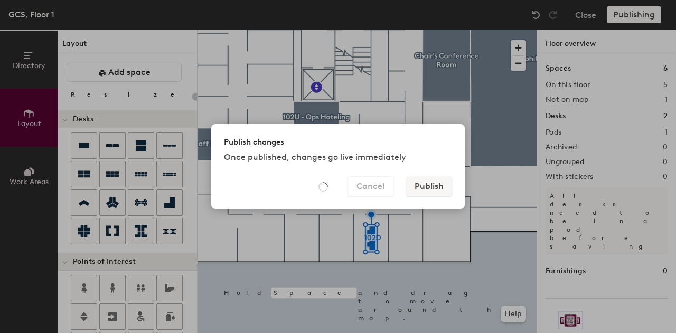
type input "20"
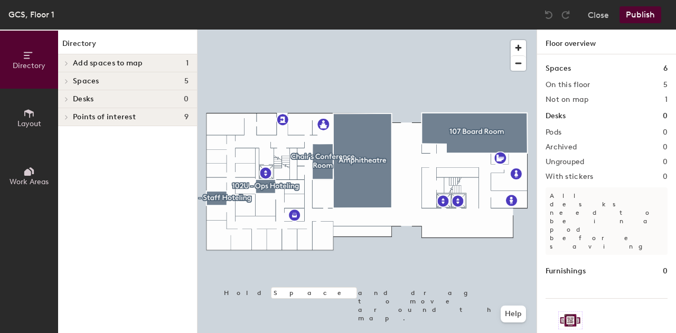
click at [100, 85] on h4 "Spaces 5" at bounding box center [131, 81] width 116 height 8
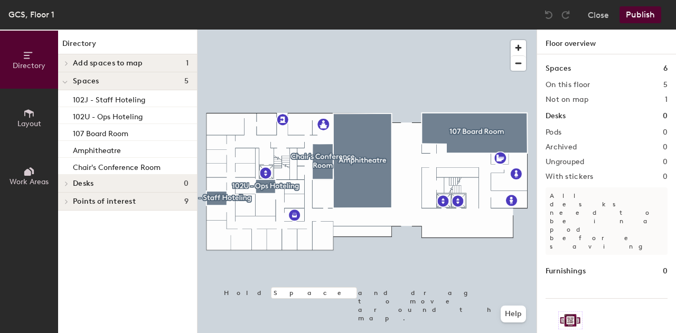
click at [37, 120] on span "Layout" at bounding box center [29, 123] width 24 height 9
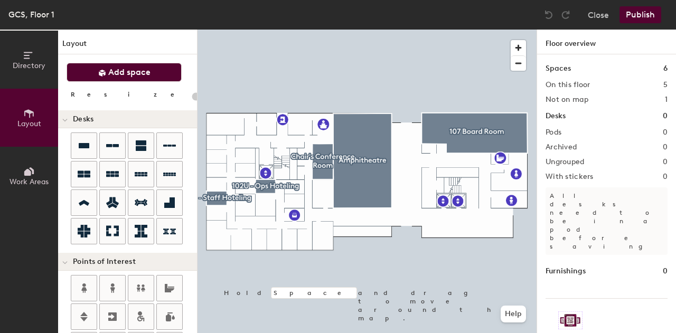
click at [111, 66] on button "Add space" at bounding box center [124, 72] width 115 height 19
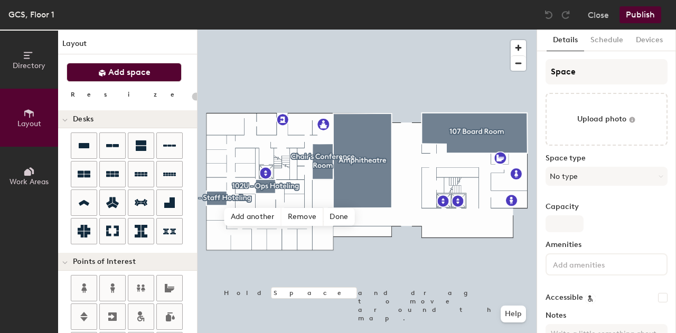
type input "20"
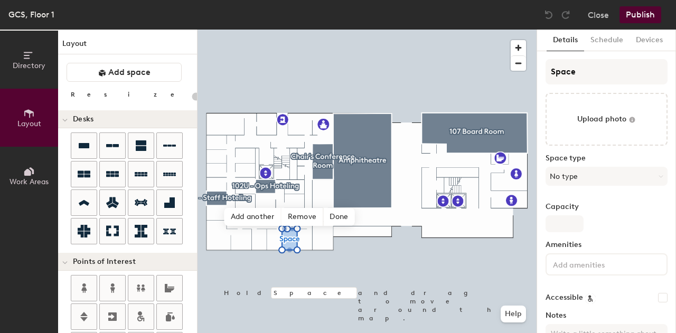
click at [13, 63] on span "Directory" at bounding box center [29, 65] width 33 height 9
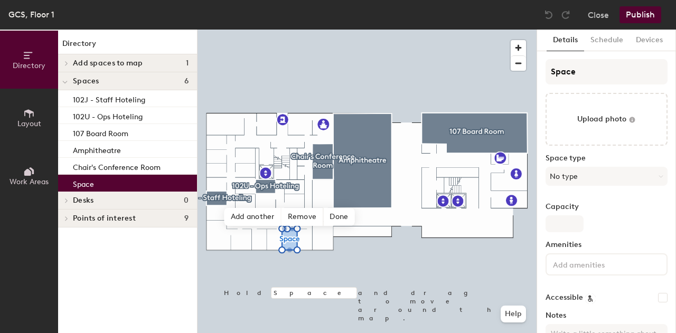
click at [129, 59] on span "Add spaces to map" at bounding box center [108, 63] width 70 height 8
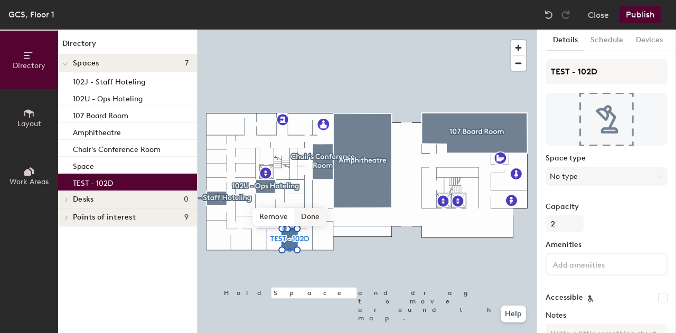
click at [311, 215] on span "Done" at bounding box center [310, 217] width 31 height 18
click at [138, 203] on h4 "Desks 0" at bounding box center [131, 199] width 116 height 8
click at [73, 203] on span "Desks" at bounding box center [83, 199] width 21 height 8
click at [33, 108] on icon at bounding box center [29, 114] width 12 height 12
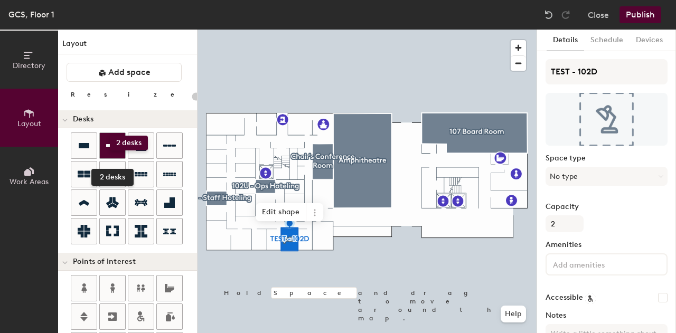
drag, startPoint x: 112, startPoint y: 157, endPoint x: 110, endPoint y: 136, distance: 21.2
click at [110, 136] on div at bounding box center [112, 145] width 25 height 25
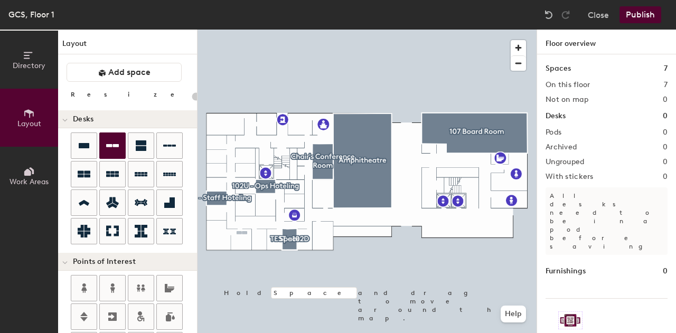
click at [241, 236] on div "Directory Layout Work Areas Layout Add space Resize Desks Points of Interest Fu…" at bounding box center [338, 182] width 676 height 304
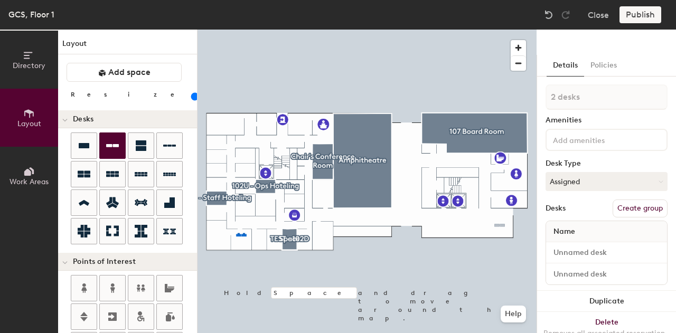
scroll to position [17, 0]
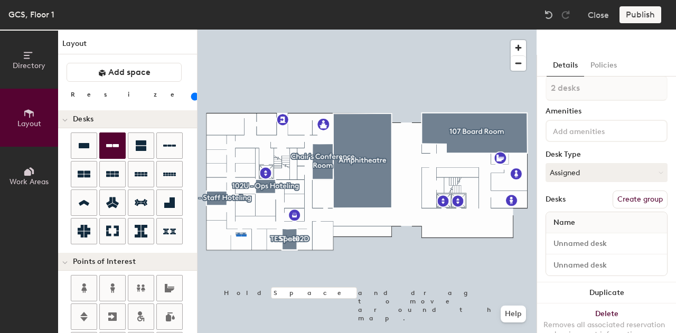
click at [110, 143] on icon at bounding box center [112, 145] width 13 height 13
click at [134, 35] on div "Layout Add space Resize Desks Points of Interest Furnishings Seating Tables Boo…" at bounding box center [127, 182] width 139 height 304
drag, startPoint x: 196, startPoint y: 143, endPoint x: 627, endPoint y: 194, distance: 434.0
click at [627, 194] on button "Create group" at bounding box center [640, 200] width 55 height 18
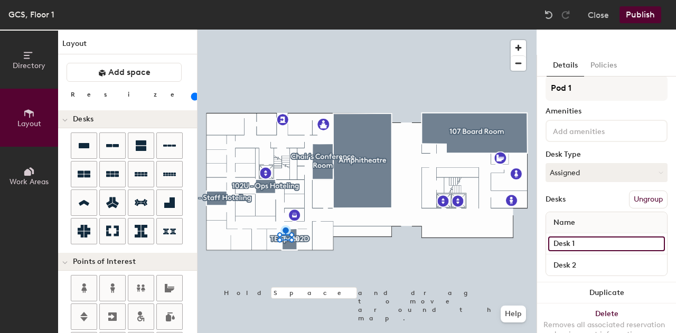
click at [594, 237] on input "Desk 1" at bounding box center [606, 244] width 117 height 15
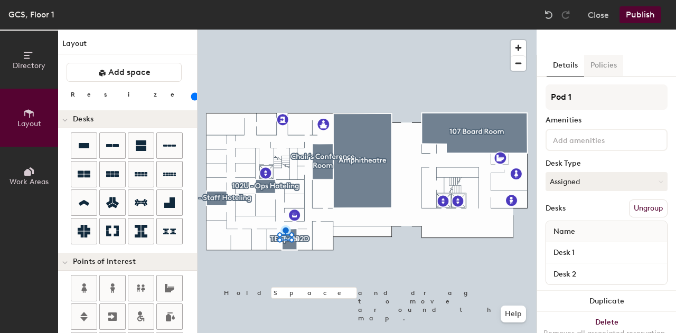
click at [605, 63] on button "Policies" at bounding box center [603, 66] width 39 height 22
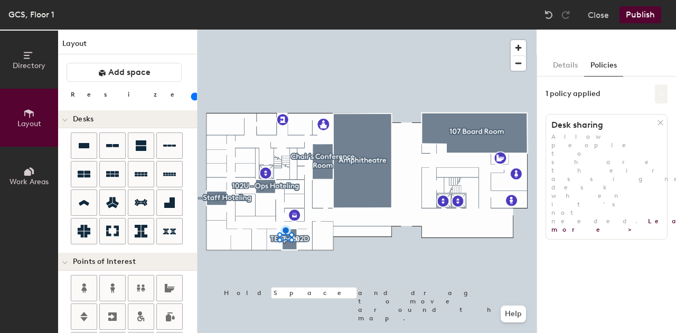
click at [662, 96] on icon at bounding box center [661, 93] width 5 height 5
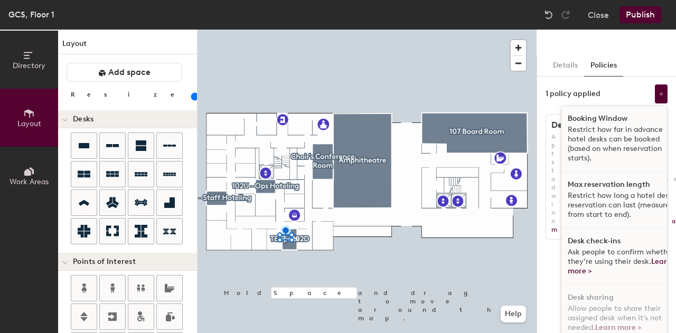
click at [595, 142] on p "Restrict how far in advance hotel desks can be booked (based on when reservatio…" at bounding box center [622, 144] width 109 height 38
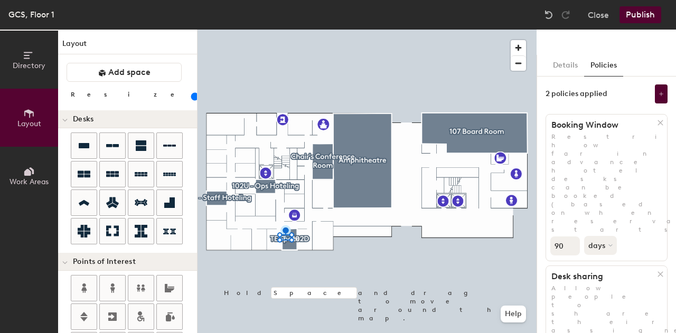
drag, startPoint x: 630, startPoint y: 13, endPoint x: 639, endPoint y: 15, distance: 9.4
click at [639, 15] on button "Publish" at bounding box center [641, 14] width 42 height 17
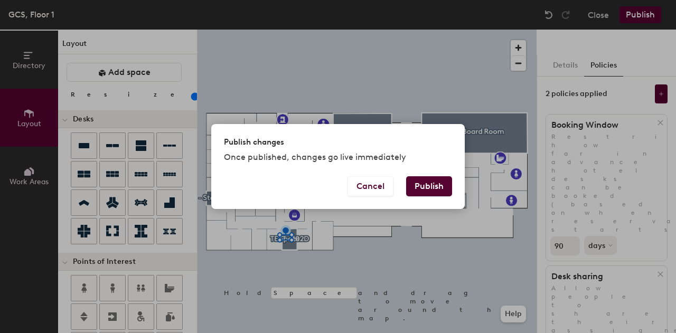
click at [414, 186] on button "Publish" at bounding box center [429, 186] width 46 height 20
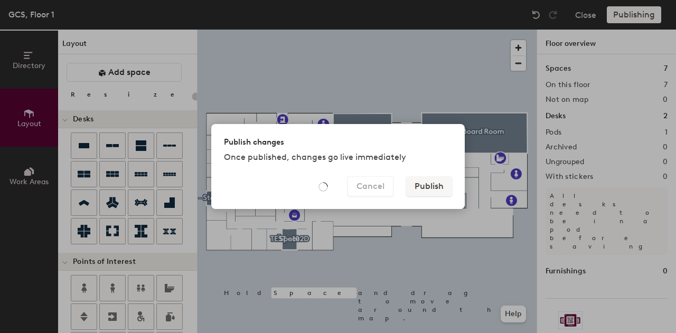
type input "20"
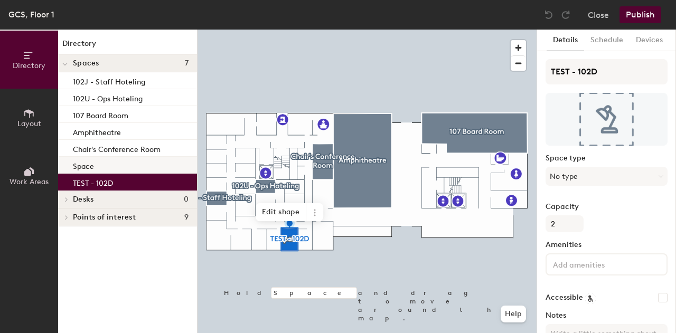
click at [120, 167] on div "Space" at bounding box center [127, 165] width 139 height 17
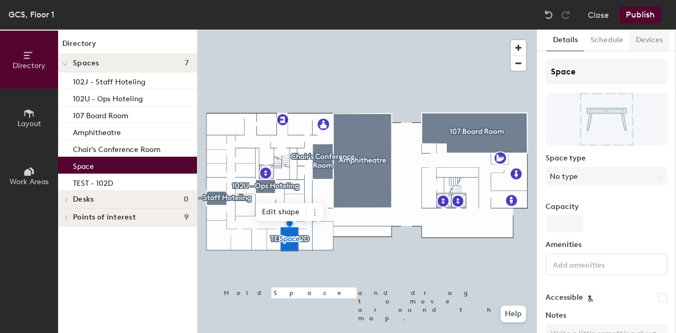
click at [649, 43] on button "Devices" at bounding box center [650, 41] width 40 height 22
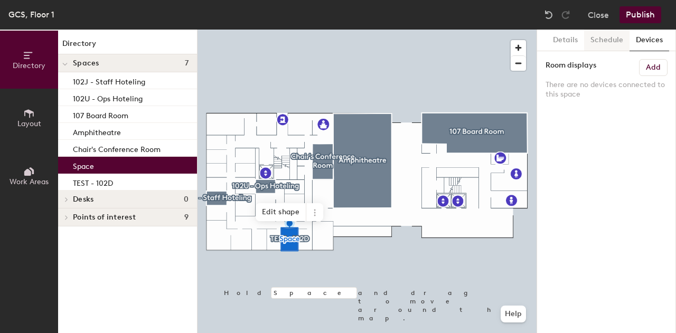
click at [595, 44] on button "Schedule" at bounding box center [606, 41] width 45 height 22
click at [557, 42] on button "Details" at bounding box center [566, 41] width 38 height 22
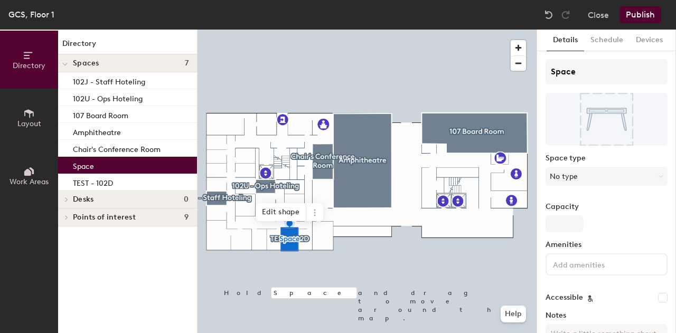
drag, startPoint x: 120, startPoint y: 164, endPoint x: 96, endPoint y: 166, distance: 24.4
click at [96, 166] on div "Space" at bounding box center [127, 165] width 139 height 17
click at [611, 14] on div "Close Publish" at bounding box center [603, 14] width 127 height 17
click at [597, 17] on button "Close" at bounding box center [598, 14] width 21 height 17
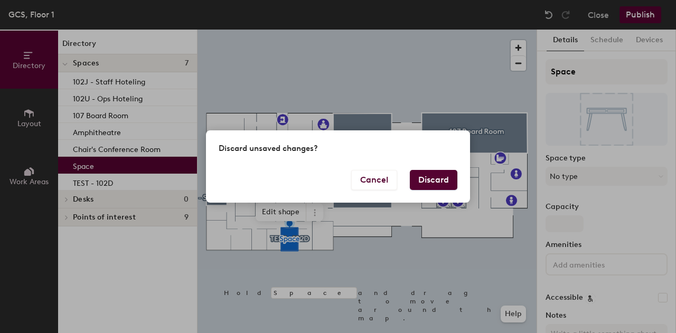
click at [434, 183] on button "Discard" at bounding box center [434, 180] width 48 height 20
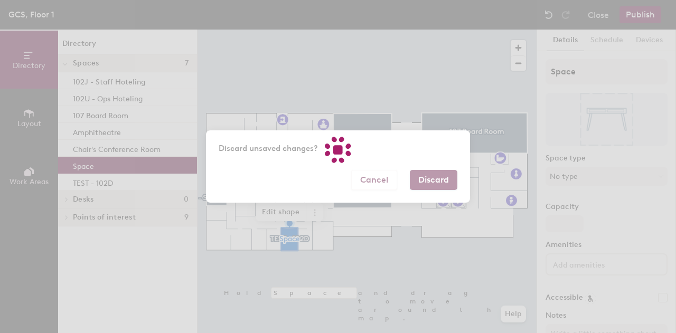
drag, startPoint x: 434, startPoint y: 183, endPoint x: 474, endPoint y: 234, distance: 64.8
click at [474, 234] on div at bounding box center [338, 166] width 676 height 333
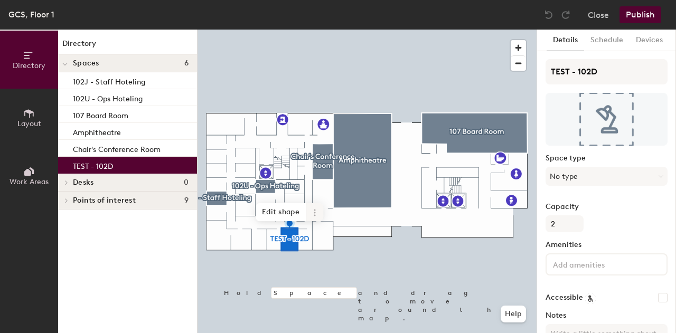
click at [313, 216] on icon at bounding box center [315, 213] width 8 height 8
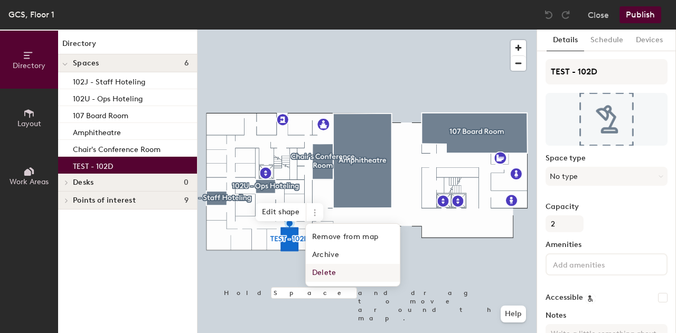
click at [318, 271] on span "Delete" at bounding box center [353, 273] width 94 height 18
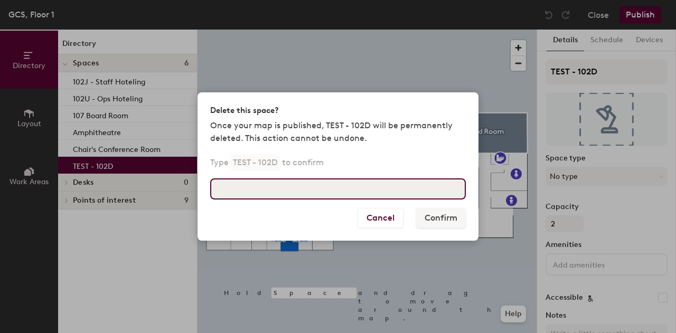
click at [398, 189] on input at bounding box center [338, 189] width 256 height 21
click at [275, 196] on input "TEST - 102d" at bounding box center [338, 189] width 256 height 21
type input "TEST - 102D"
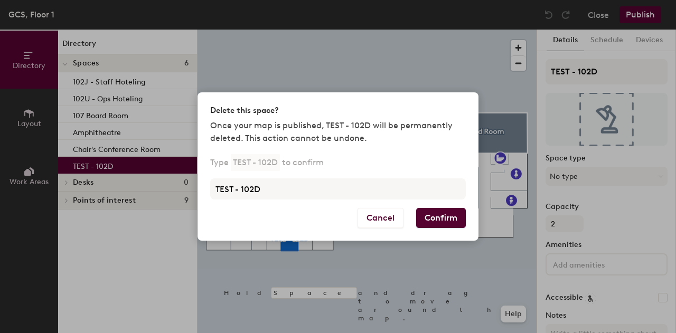
click at [451, 220] on button "Confirm" at bounding box center [441, 218] width 50 height 20
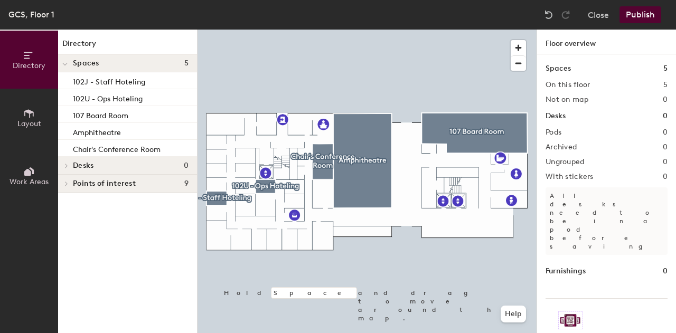
click at [121, 165] on h4 "Desks 0" at bounding box center [131, 166] width 116 height 8
click at [22, 62] on span "Directory" at bounding box center [29, 65] width 33 height 9
click at [89, 63] on span "Spaces" at bounding box center [86, 63] width 26 height 8
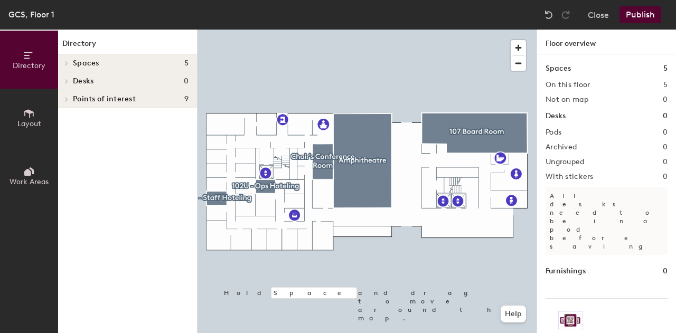
click at [89, 63] on span "Spaces" at bounding box center [86, 63] width 26 height 8
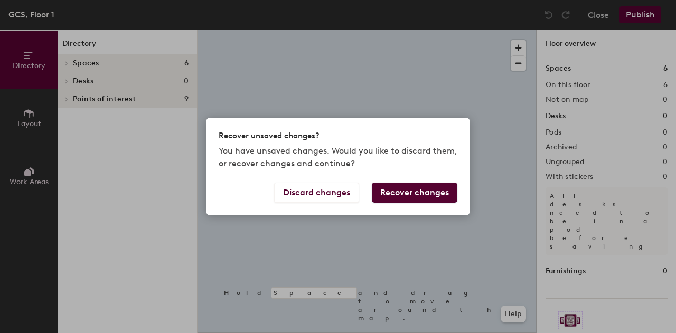
click at [76, 61] on div "Recover unsaved changes? You have unsaved changes. Would you like to discard th…" at bounding box center [338, 166] width 676 height 333
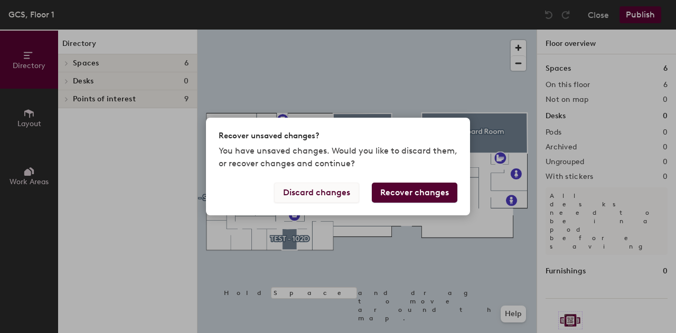
click at [294, 190] on button "Discard changes" at bounding box center [316, 193] width 85 height 20
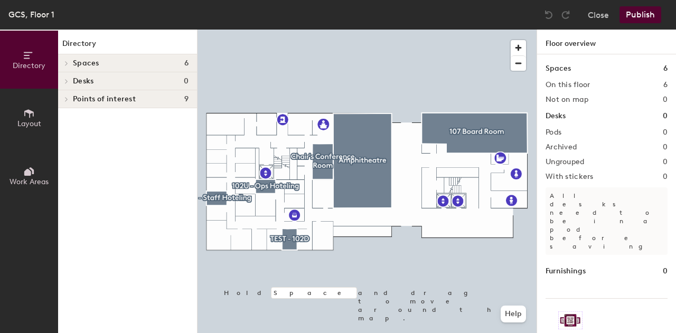
click at [102, 68] on div "Spaces 6" at bounding box center [127, 63] width 139 height 18
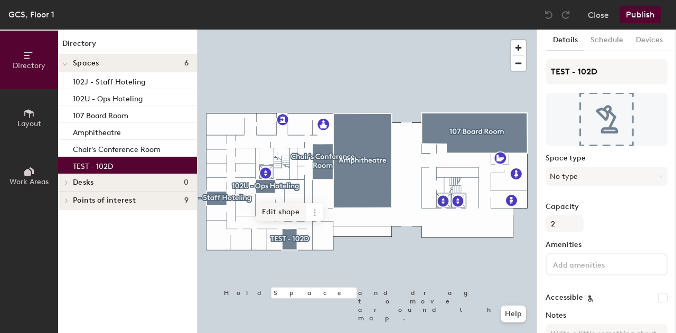
click at [299, 207] on span "Edit shape" at bounding box center [281, 212] width 51 height 18
click at [286, 216] on span "Remove" at bounding box center [274, 217] width 42 height 18
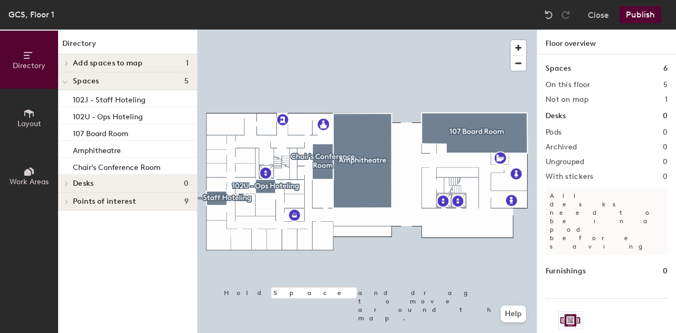
click at [97, 65] on span "Add spaces to map" at bounding box center [108, 63] width 70 height 8
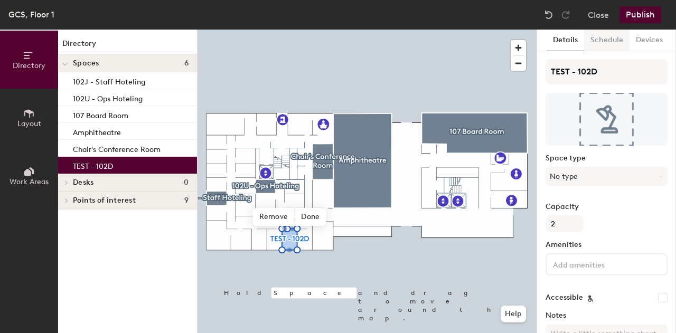
click at [600, 40] on button "Schedule" at bounding box center [606, 41] width 45 height 22
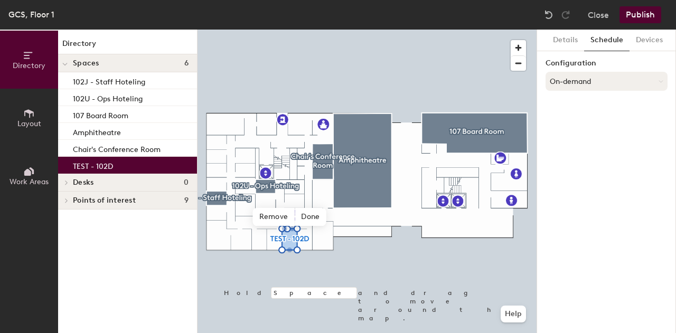
click at [573, 81] on button "On-demand" at bounding box center [607, 81] width 122 height 19
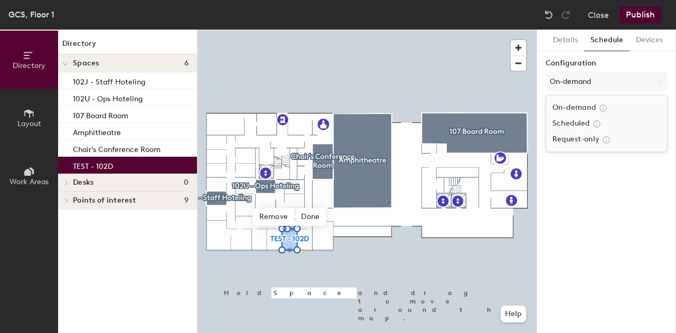
click at [572, 122] on div "Scheduled" at bounding box center [606, 124] width 121 height 16
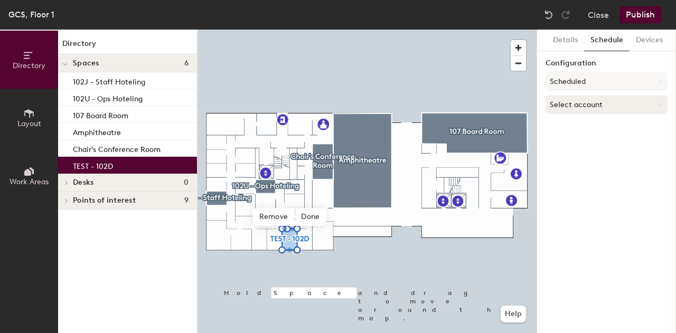
click at [568, 114] on button "Select account" at bounding box center [607, 104] width 122 height 19
click at [648, 43] on button "Devices" at bounding box center [650, 41] width 40 height 22
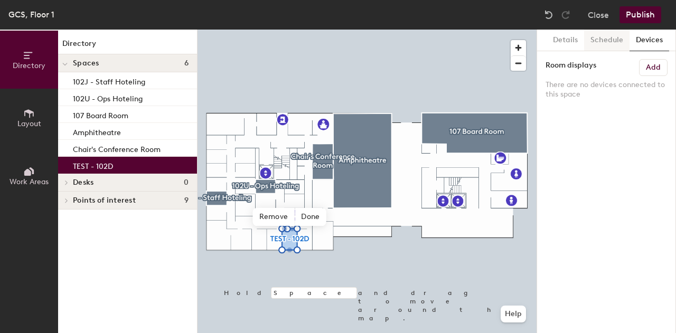
click at [596, 40] on button "Schedule" at bounding box center [606, 41] width 45 height 22
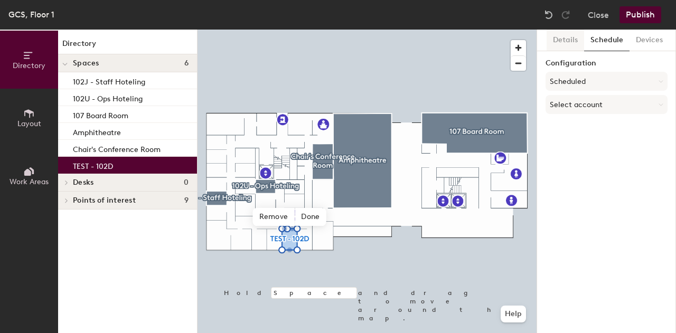
click at [563, 41] on button "Details" at bounding box center [566, 41] width 38 height 22
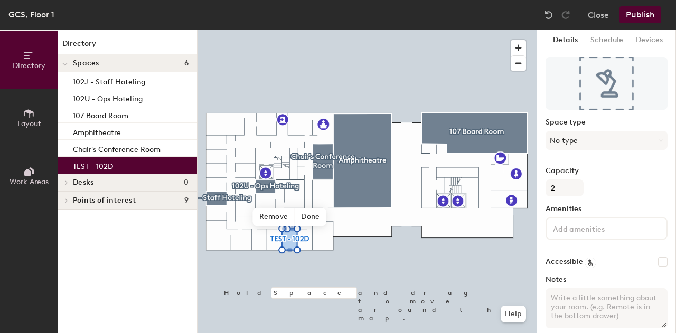
scroll to position [35, 0]
click at [281, 217] on span "Remove" at bounding box center [274, 217] width 42 height 18
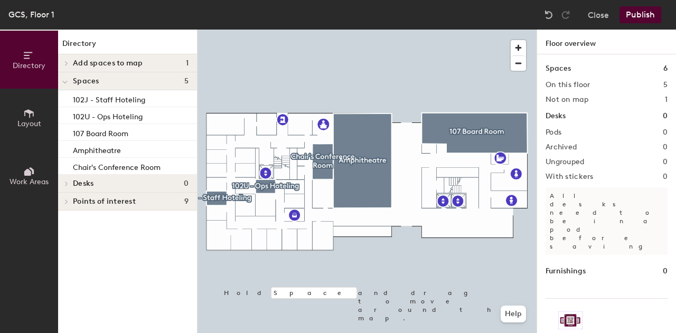
click at [119, 61] on span "Add spaces to map" at bounding box center [108, 63] width 70 height 8
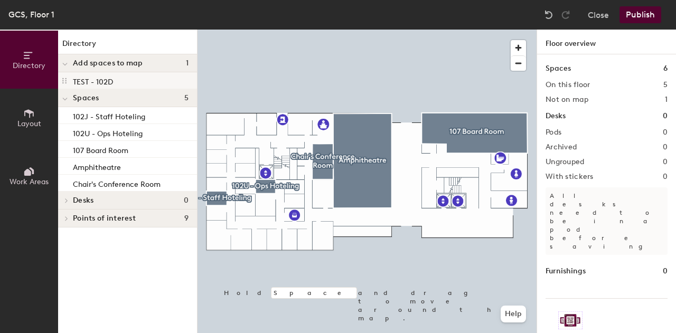
click at [166, 82] on div "TEST - 102D" at bounding box center [127, 80] width 139 height 17
click at [92, 200] on span "Desks" at bounding box center [83, 200] width 21 height 8
click at [15, 127] on button "Layout" at bounding box center [29, 118] width 58 height 58
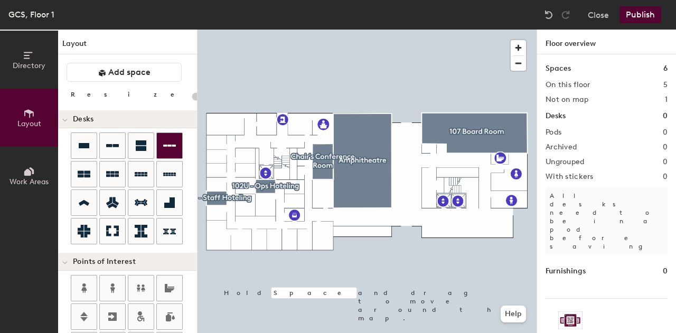
click at [286, 240] on div "Directory Layout Work Areas Layout Add space Resize Desks Points of Interest Fu…" at bounding box center [338, 182] width 676 height 304
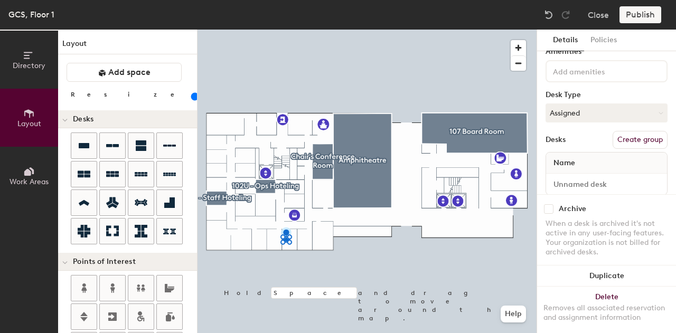
scroll to position [0, 0]
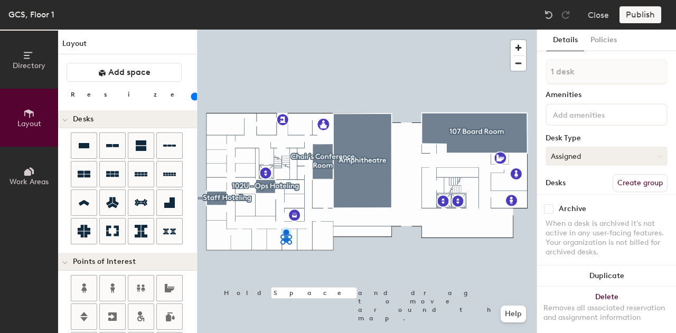
click at [578, 157] on button "Assigned" at bounding box center [607, 156] width 122 height 19
click at [575, 222] on div "Hoteled" at bounding box center [599, 221] width 106 height 16
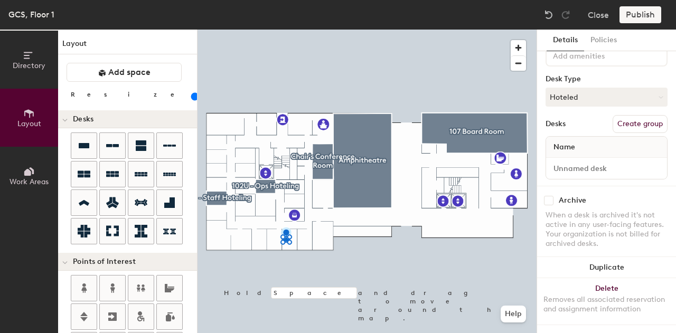
click at [624, 120] on button "Create group" at bounding box center [640, 124] width 55 height 18
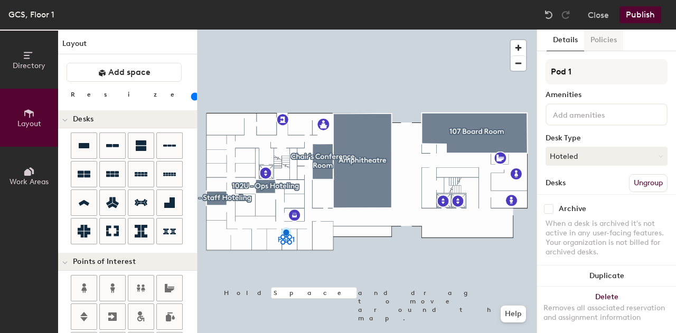
click at [605, 39] on button "Policies" at bounding box center [603, 41] width 39 height 22
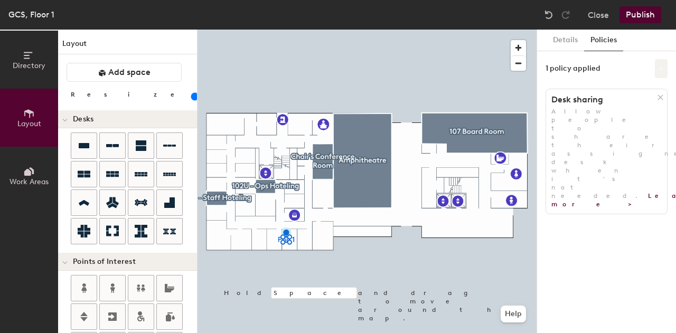
click at [659, 72] on button at bounding box center [661, 68] width 13 height 19
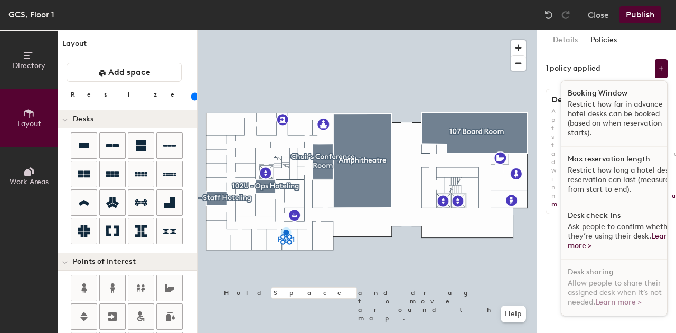
click at [587, 67] on div "1 policy applied" at bounding box center [573, 68] width 55 height 8
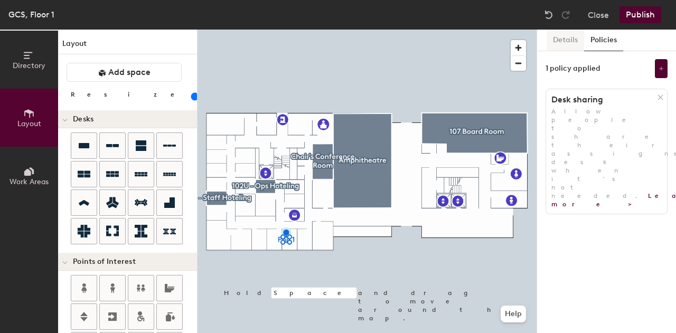
click at [568, 43] on button "Details" at bounding box center [566, 41] width 38 height 22
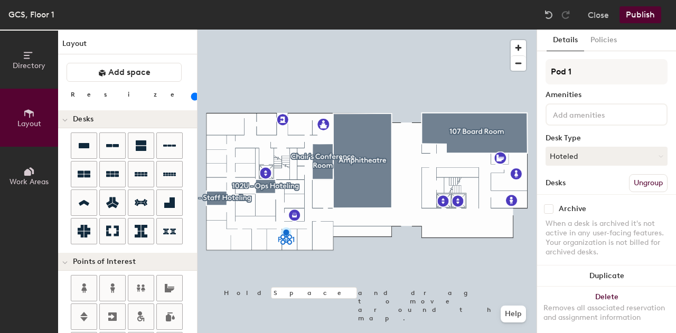
scroll to position [68, 0]
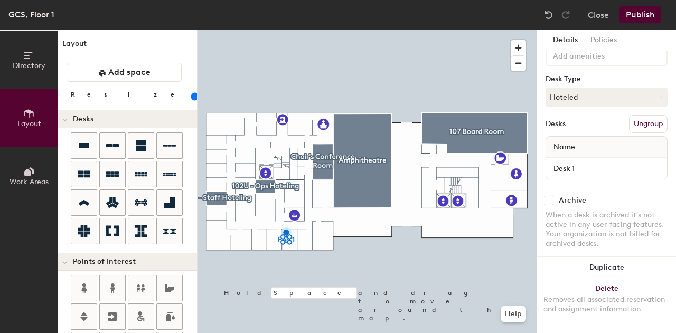
drag, startPoint x: 642, startPoint y: 16, endPoint x: 636, endPoint y: 48, distance: 32.7
click at [636, 48] on div "GCS, Floor 1 Close Publish Directory Layout Work Areas Layout Add space Resize …" at bounding box center [338, 166] width 676 height 333
click at [632, 11] on button "Publish" at bounding box center [641, 14] width 42 height 17
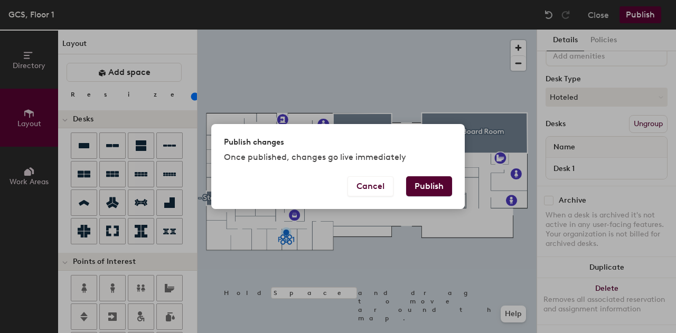
click at [425, 190] on button "Publish" at bounding box center [429, 186] width 46 height 20
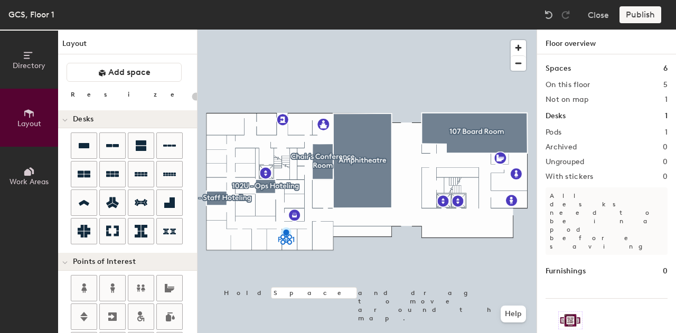
type input "20"
